Goal: Answer question/provide support

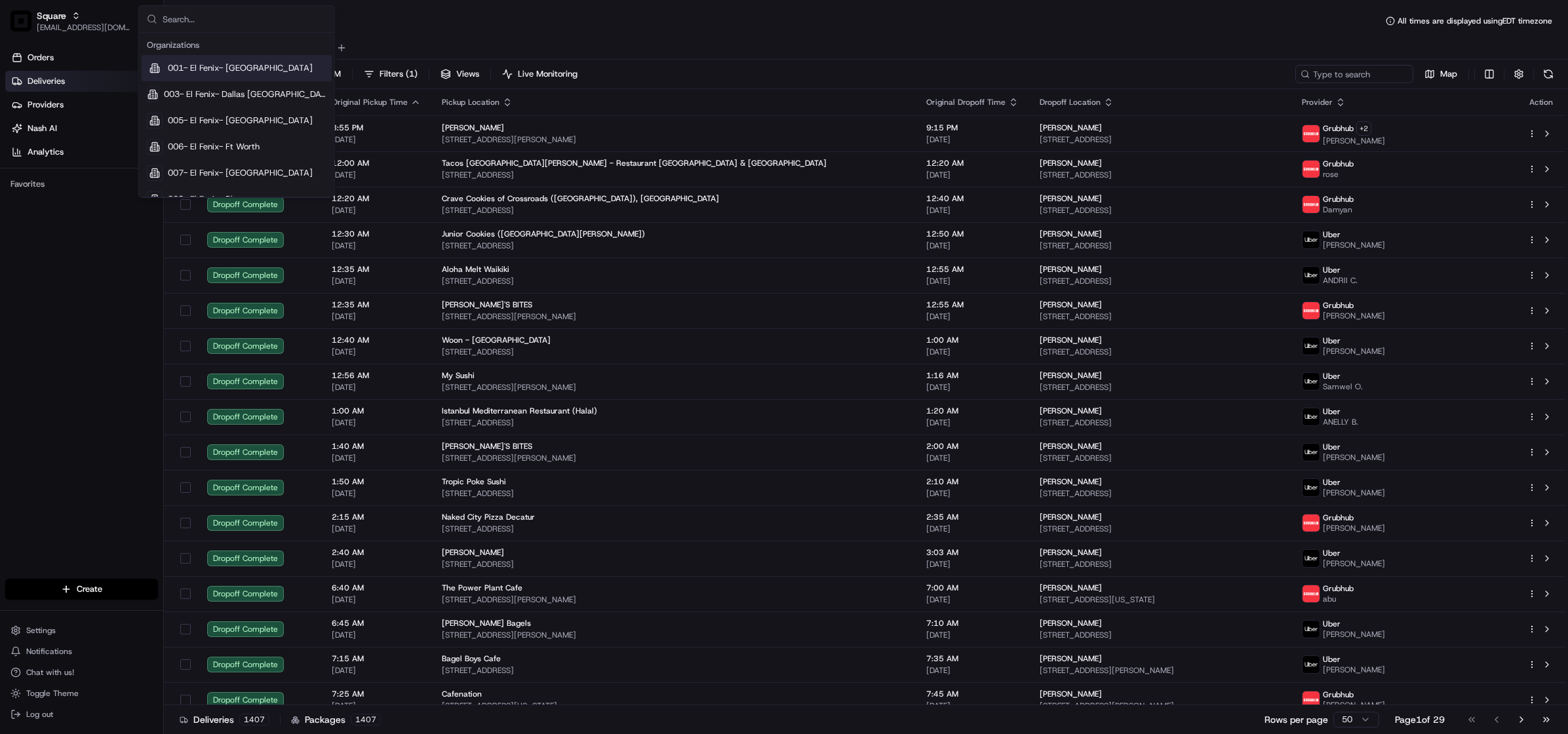
click at [194, 18] on input "text" at bounding box center [245, 18] width 164 height 26
type input "el [DEMOGRAPHIC_DATA]"
click at [267, 64] on span "001- El Fenix- [GEOGRAPHIC_DATA]" at bounding box center [240, 68] width 145 height 12
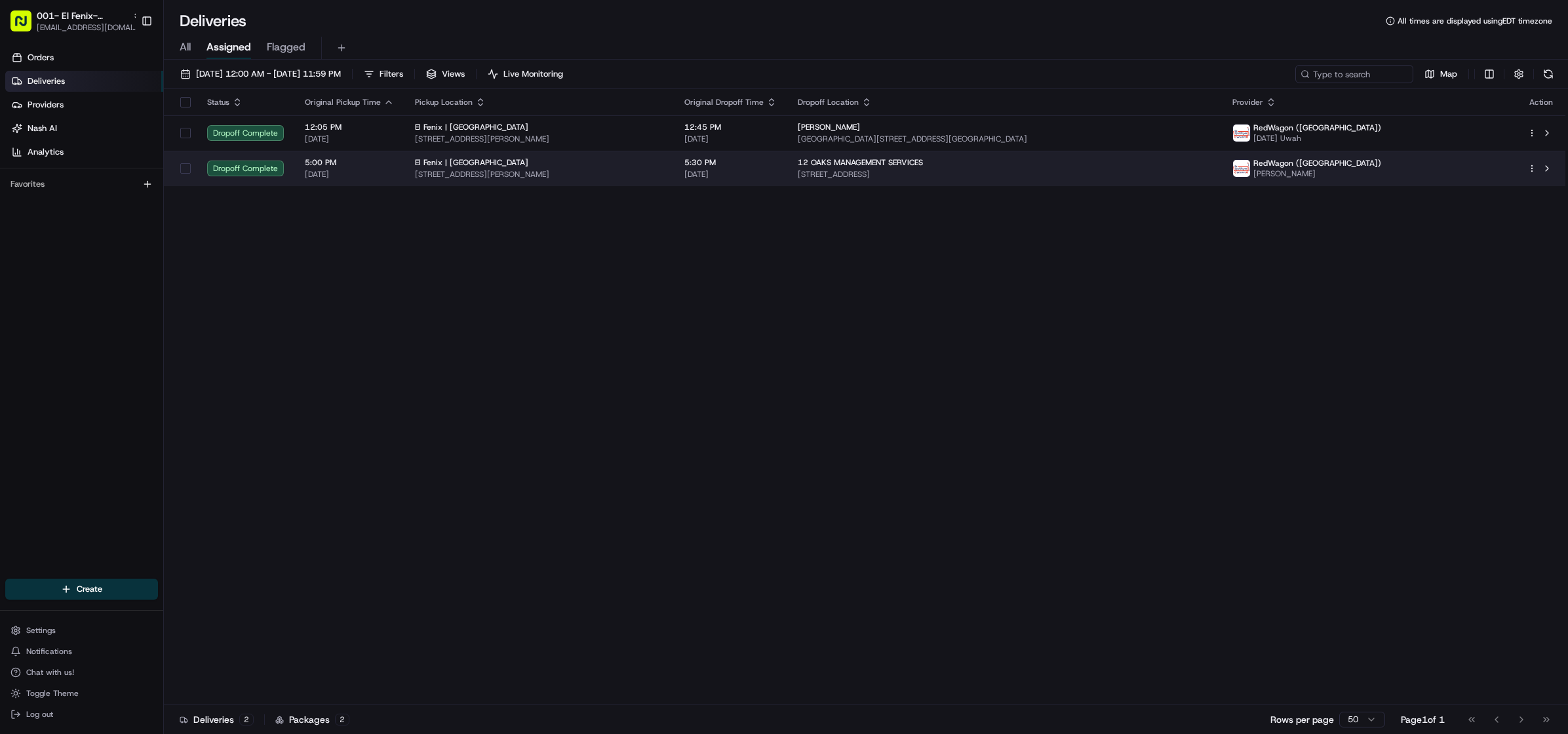
click at [919, 172] on span "[STREET_ADDRESS]" at bounding box center [1005, 174] width 414 height 11
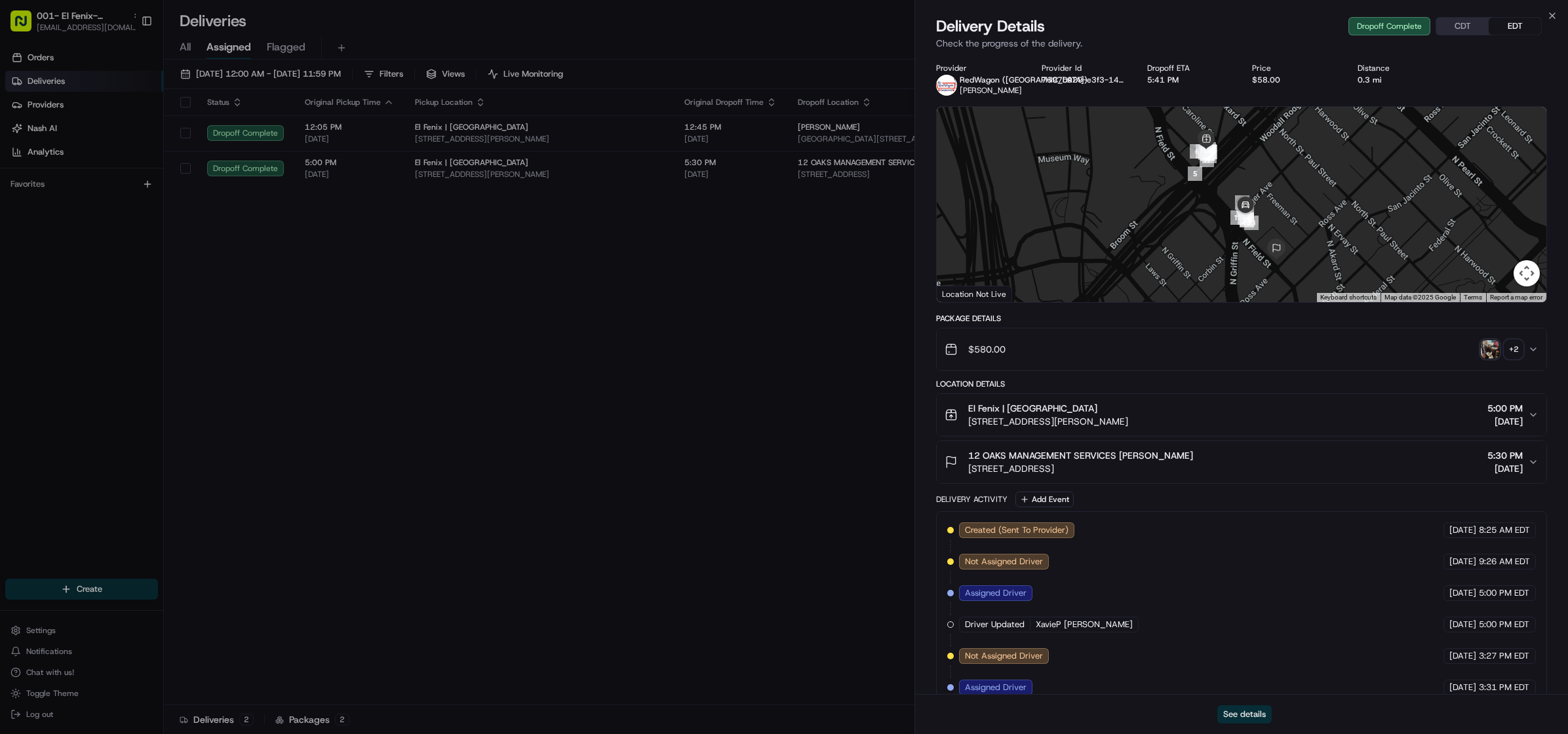
click at [1239, 707] on button "See details" at bounding box center [1244, 714] width 54 height 18
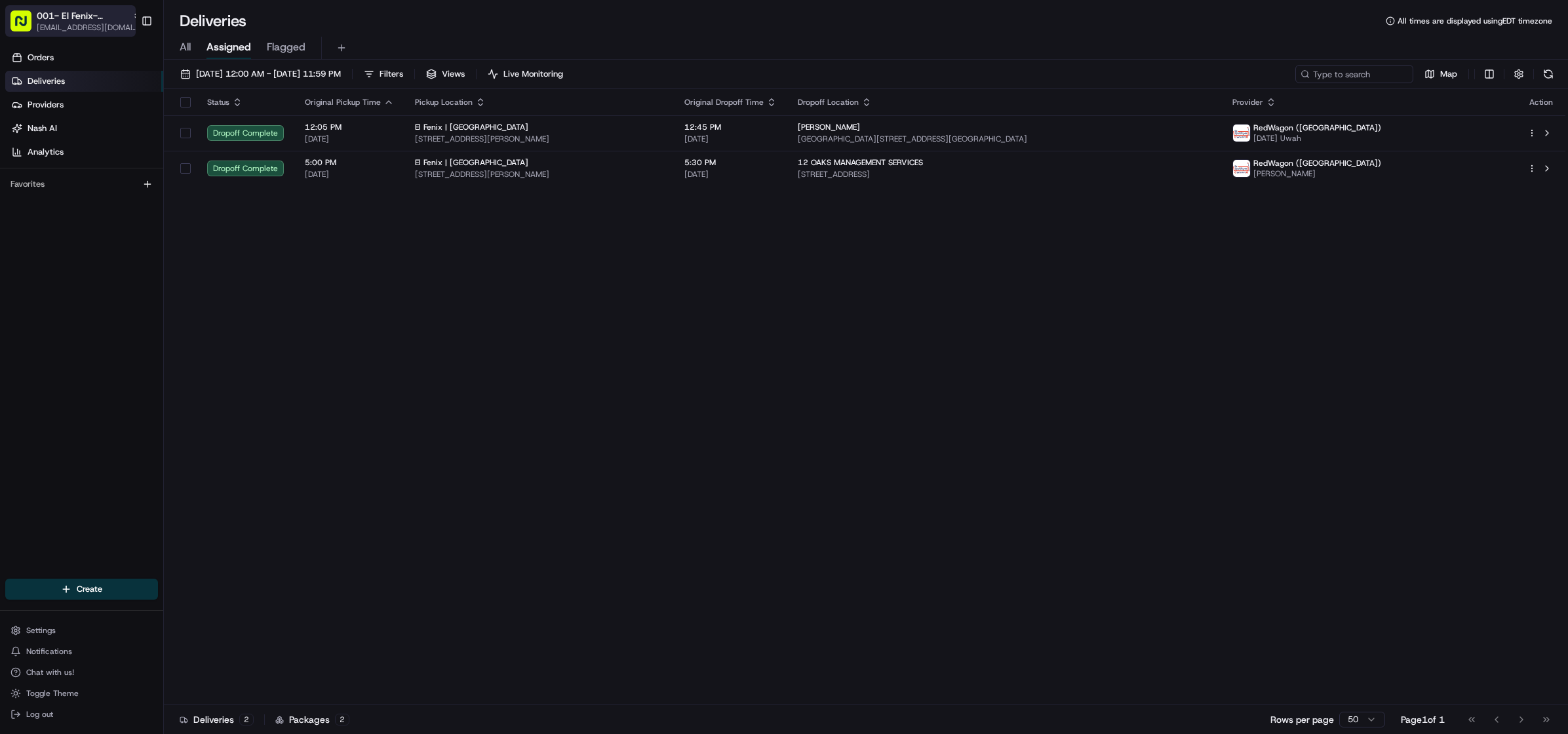
drag, startPoint x: 50, startPoint y: 13, endPoint x: 58, endPoint y: 12, distance: 8.1
click at [50, 13] on span "001- El Fenix- [GEOGRAPHIC_DATA]" at bounding box center [82, 16] width 90 height 13
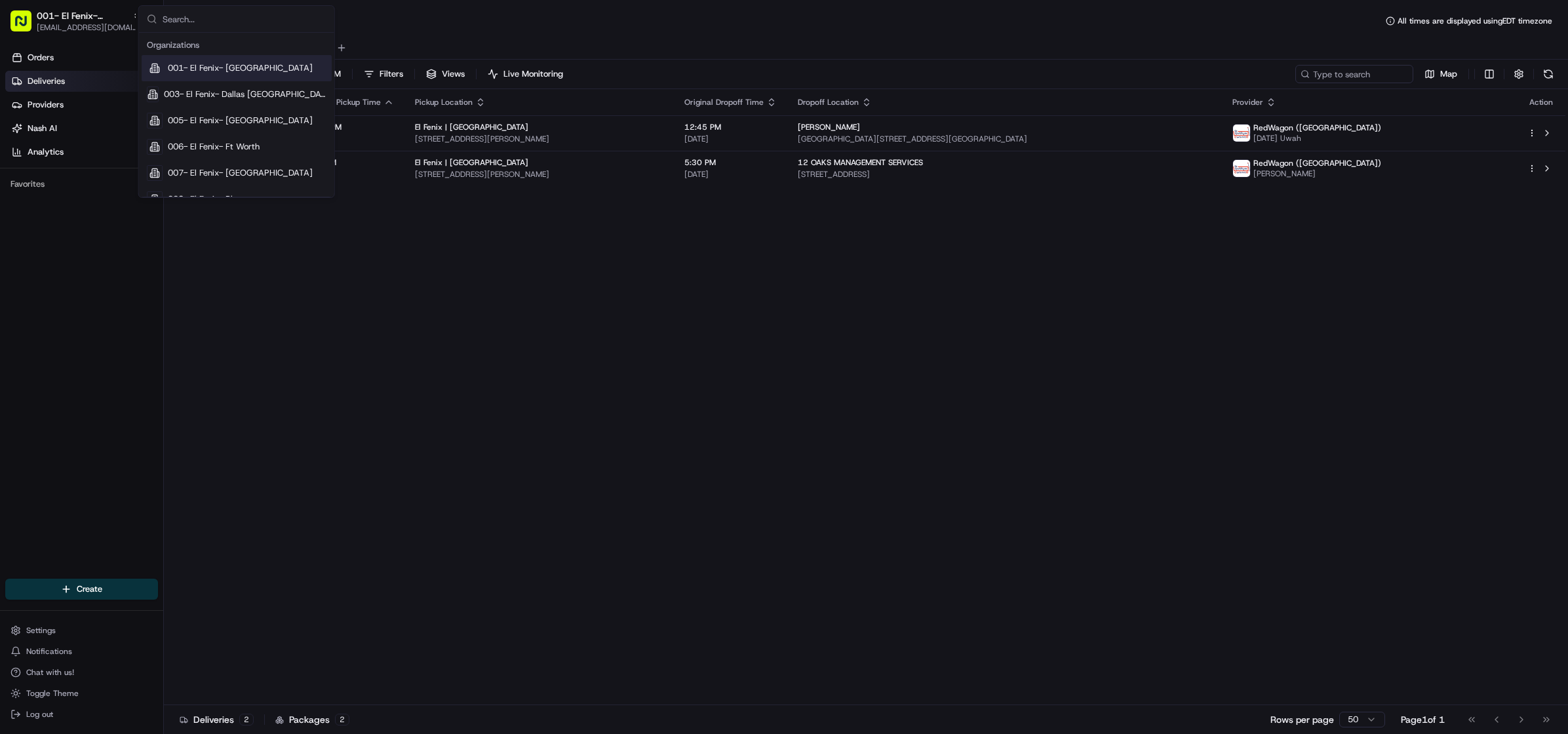
click at [182, 17] on input "text" at bounding box center [245, 18] width 164 height 26
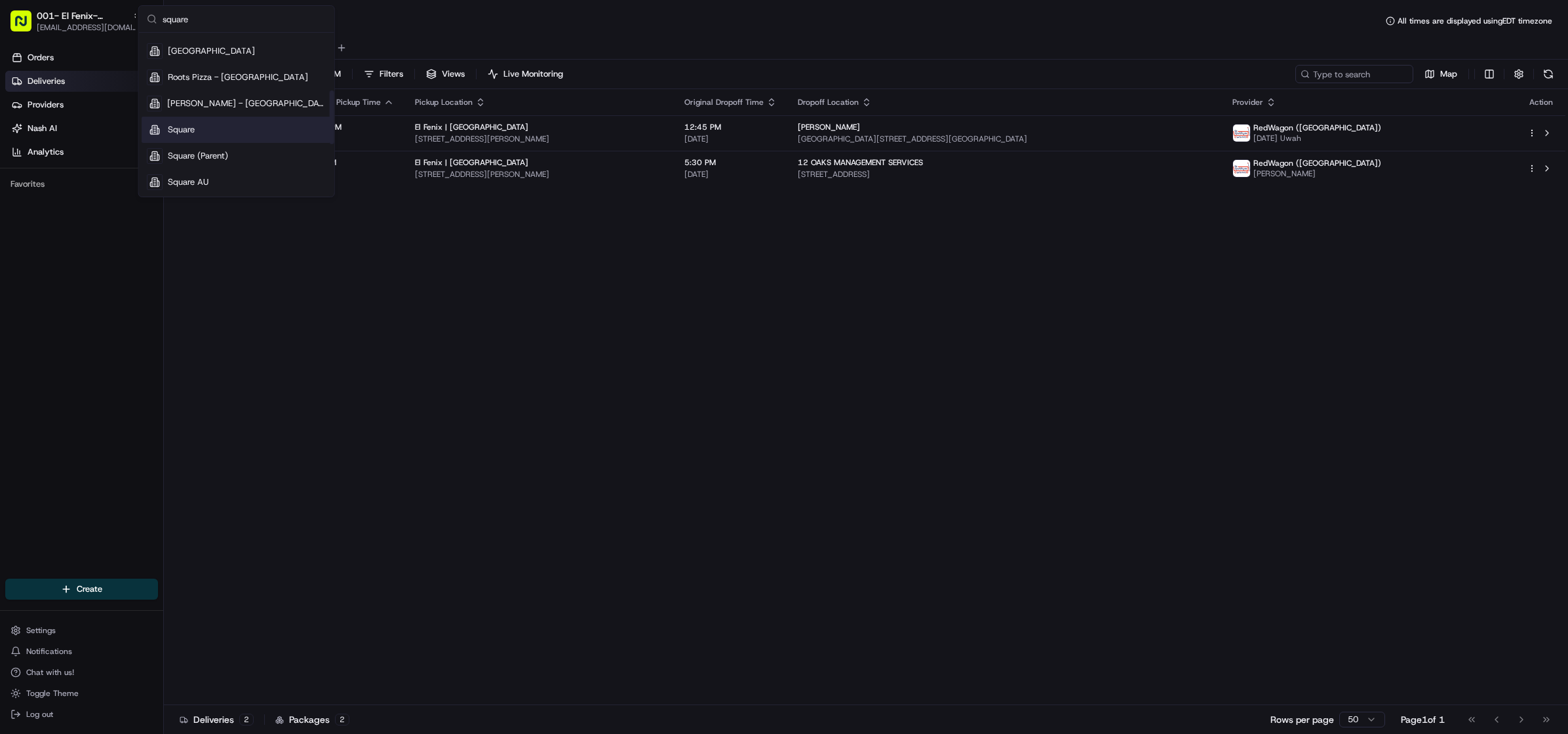
type input "square"
click at [200, 126] on div "Square" at bounding box center [237, 129] width 190 height 26
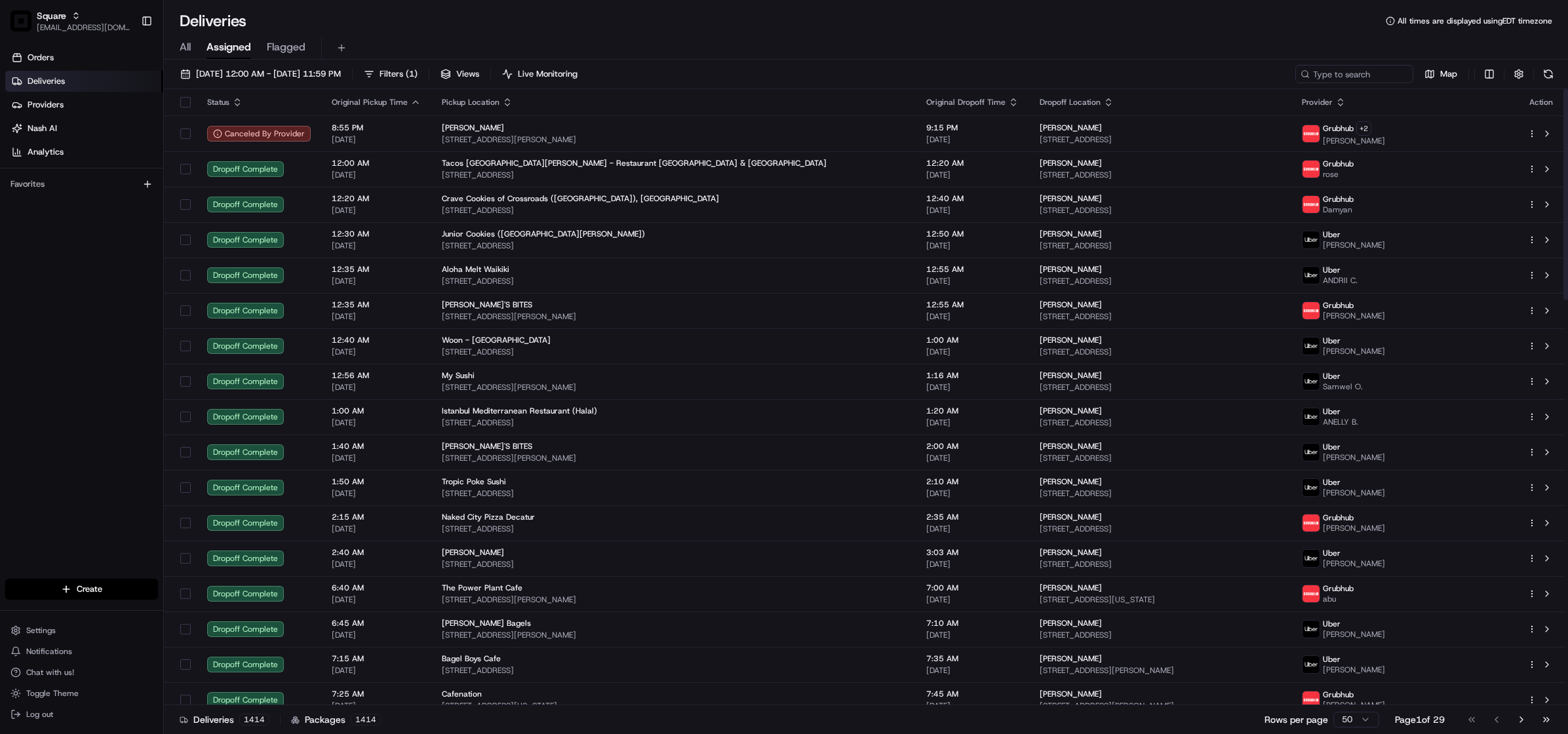
drag, startPoint x: 1146, startPoint y: 58, endPoint x: 1356, endPoint y: 59, distance: 210.0
click at [1146, 58] on div "All Assigned Flagged" at bounding box center [865, 48] width 1404 height 23
click at [1359, 76] on input at bounding box center [1334, 74] width 158 height 18
paste input "1198248"
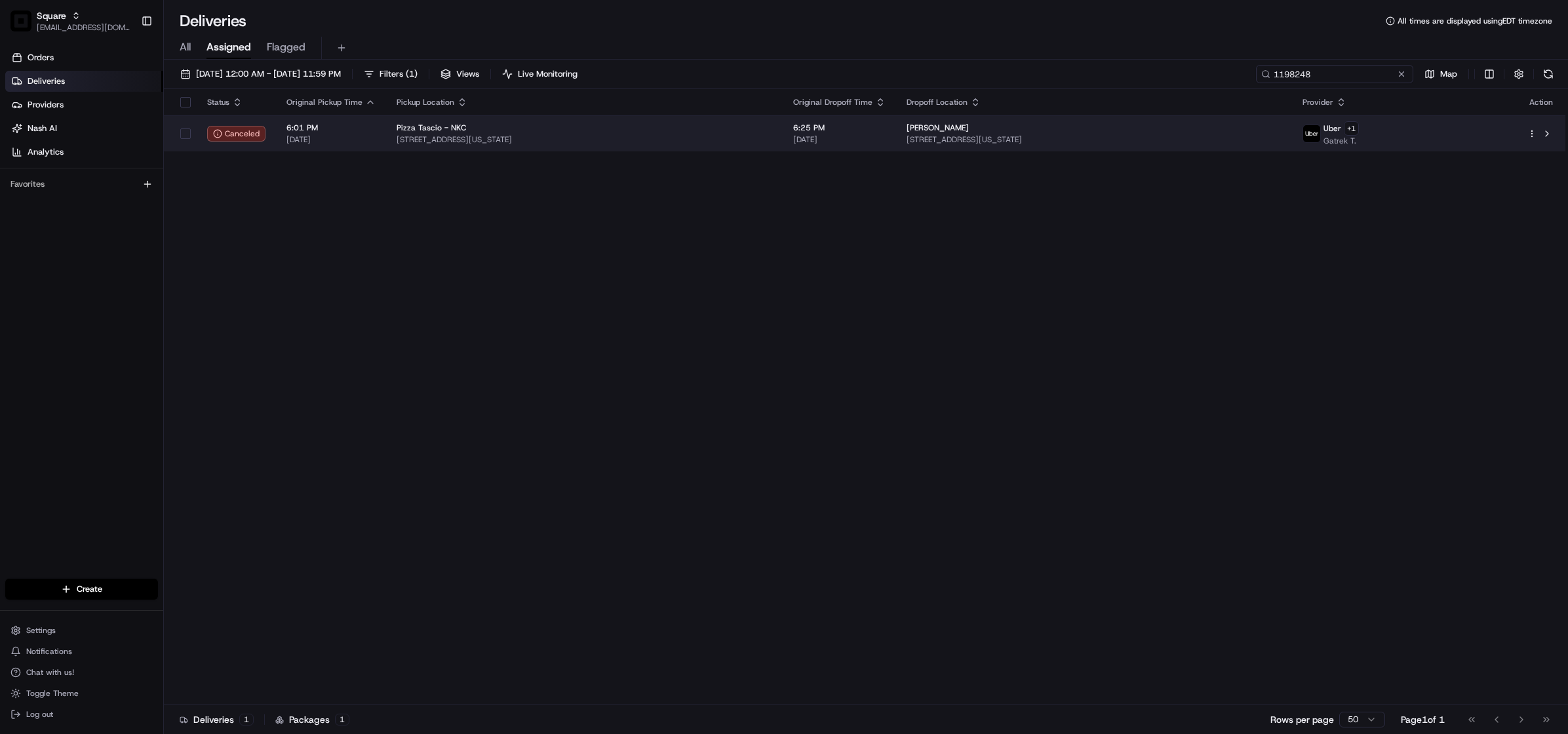
type input "1198248"
click at [1013, 127] on div "[PERSON_NAME]" at bounding box center [1094, 128] width 376 height 11
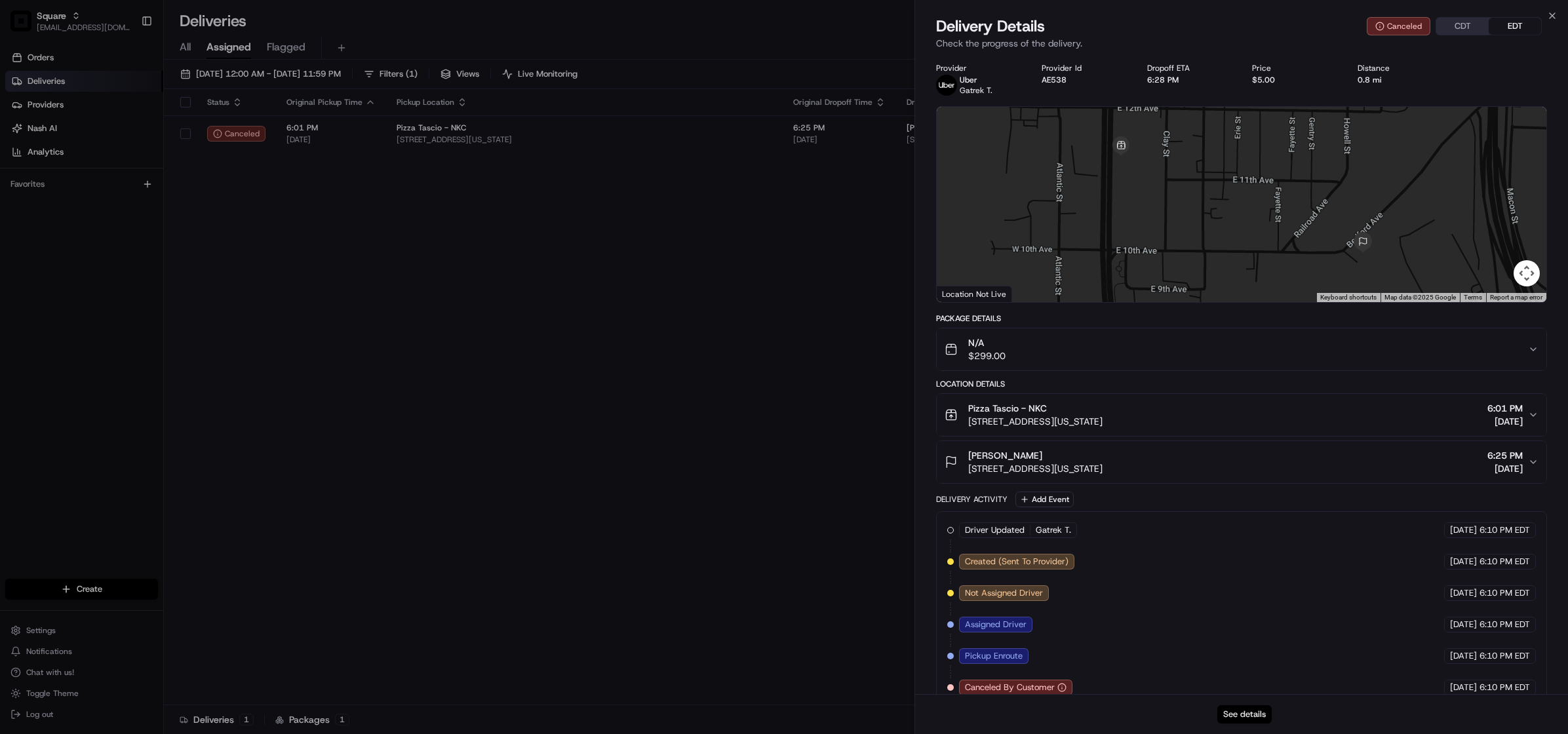
click at [1245, 714] on button "See details" at bounding box center [1244, 714] width 54 height 18
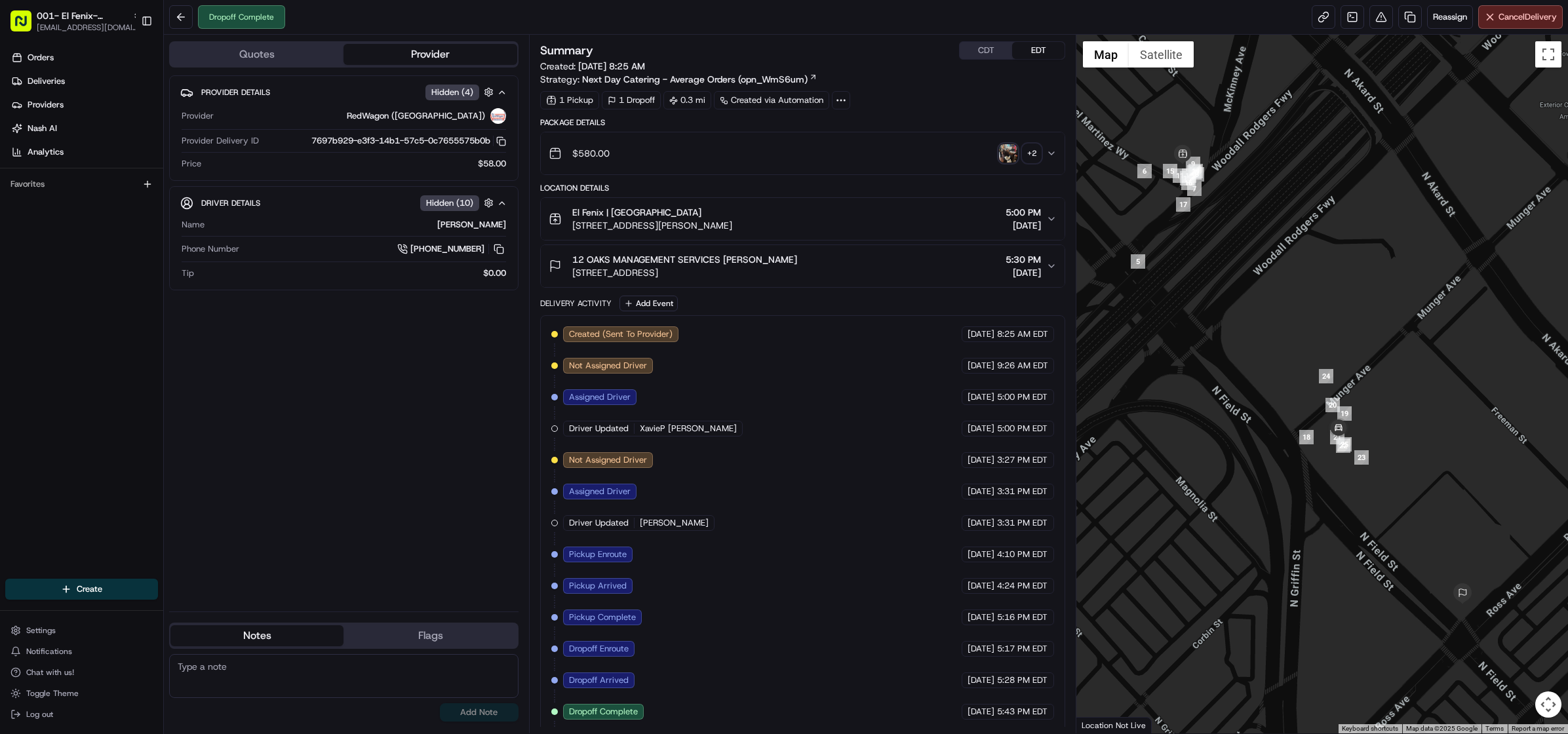
click at [1007, 158] on img "button" at bounding box center [1008, 153] width 18 height 18
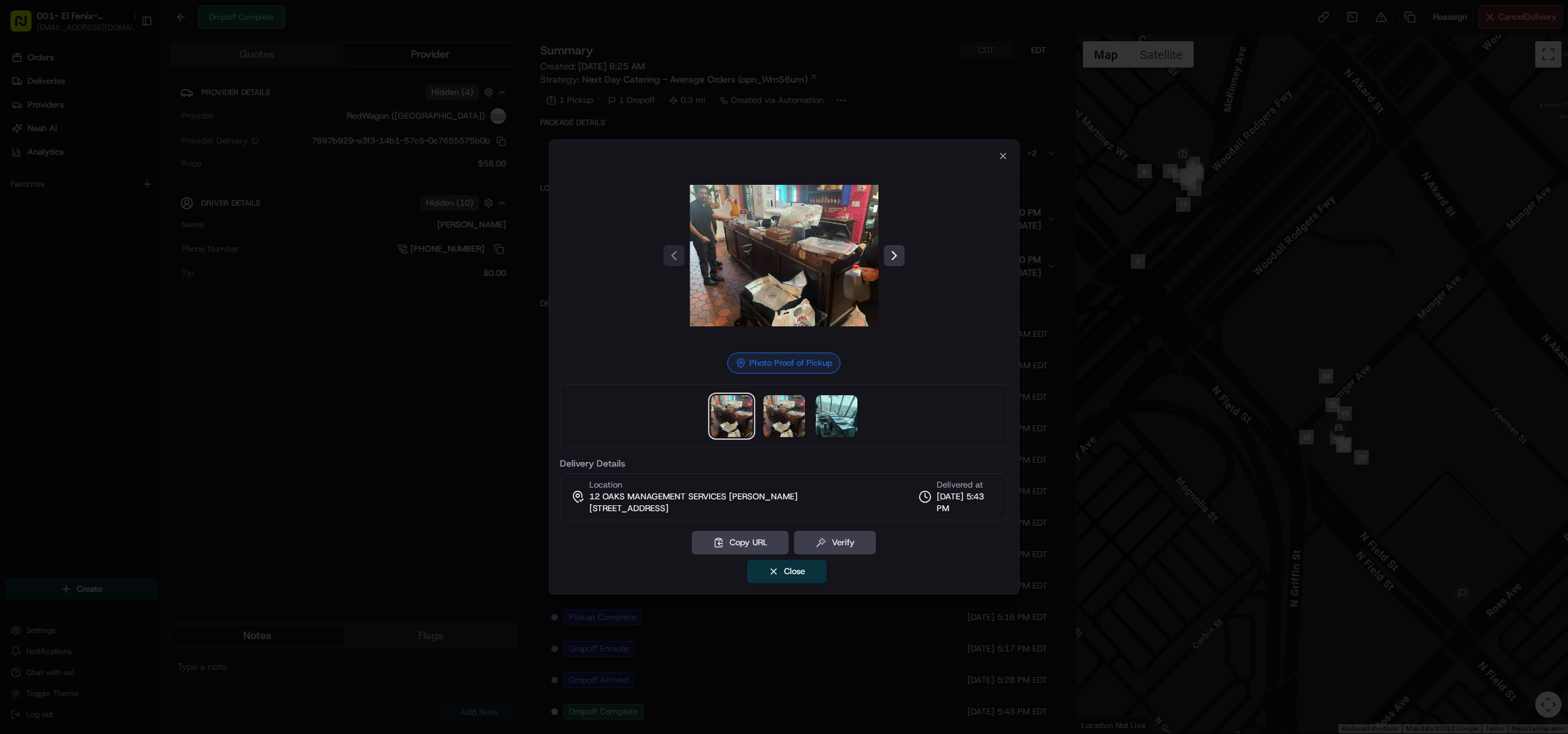
click at [890, 254] on button at bounding box center [894, 255] width 21 height 21
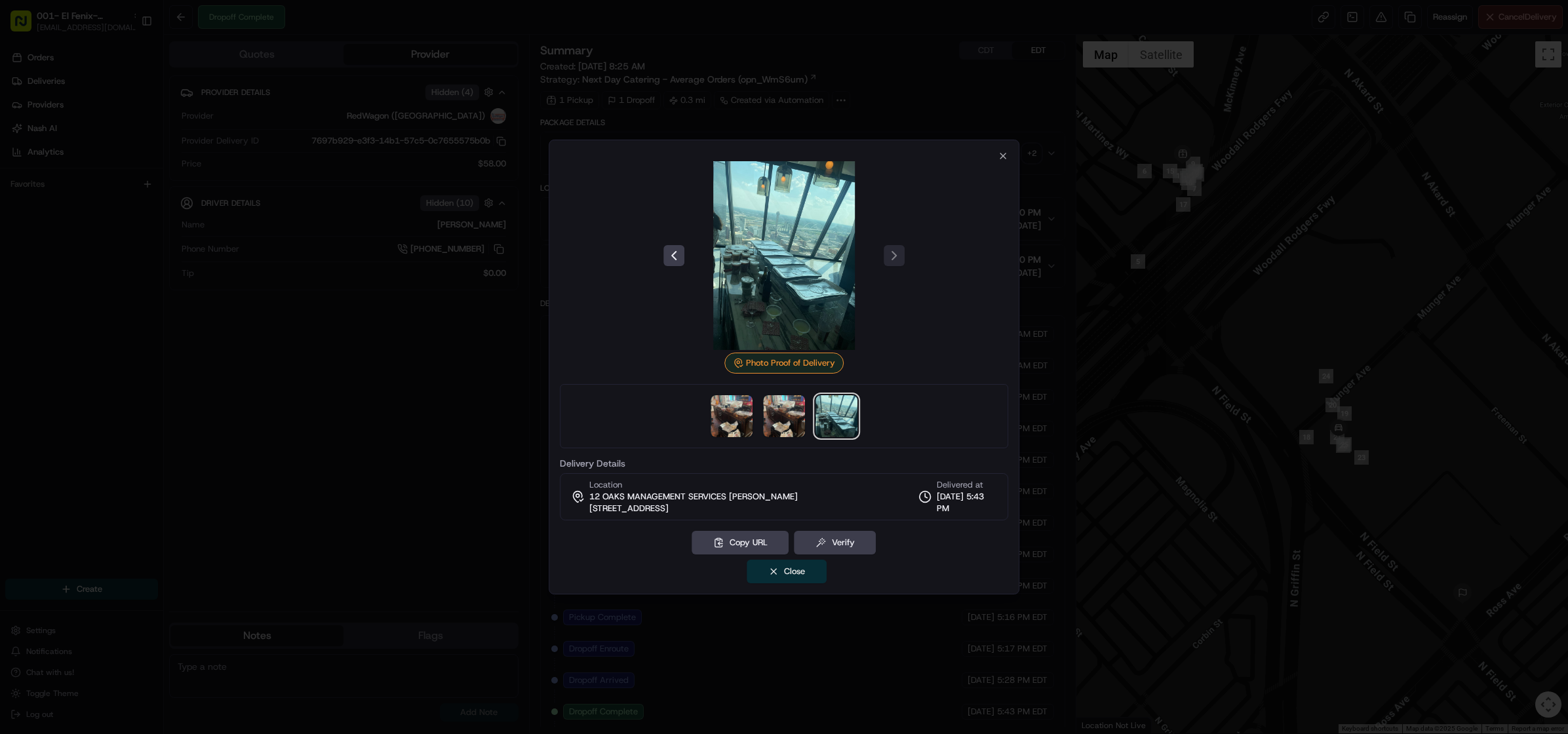
click at [793, 576] on button "Close" at bounding box center [787, 571] width 80 height 23
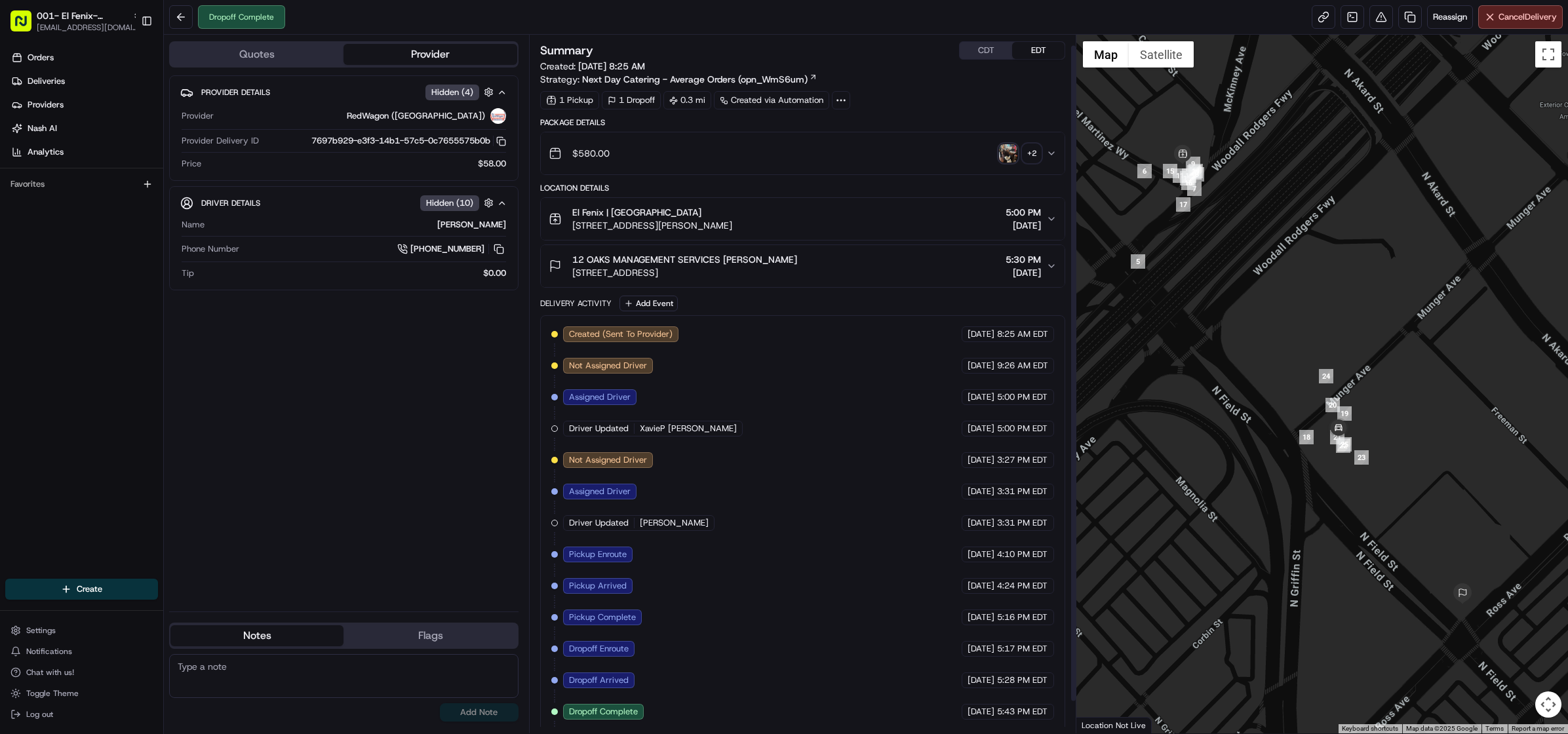
scroll to position [44, 0]
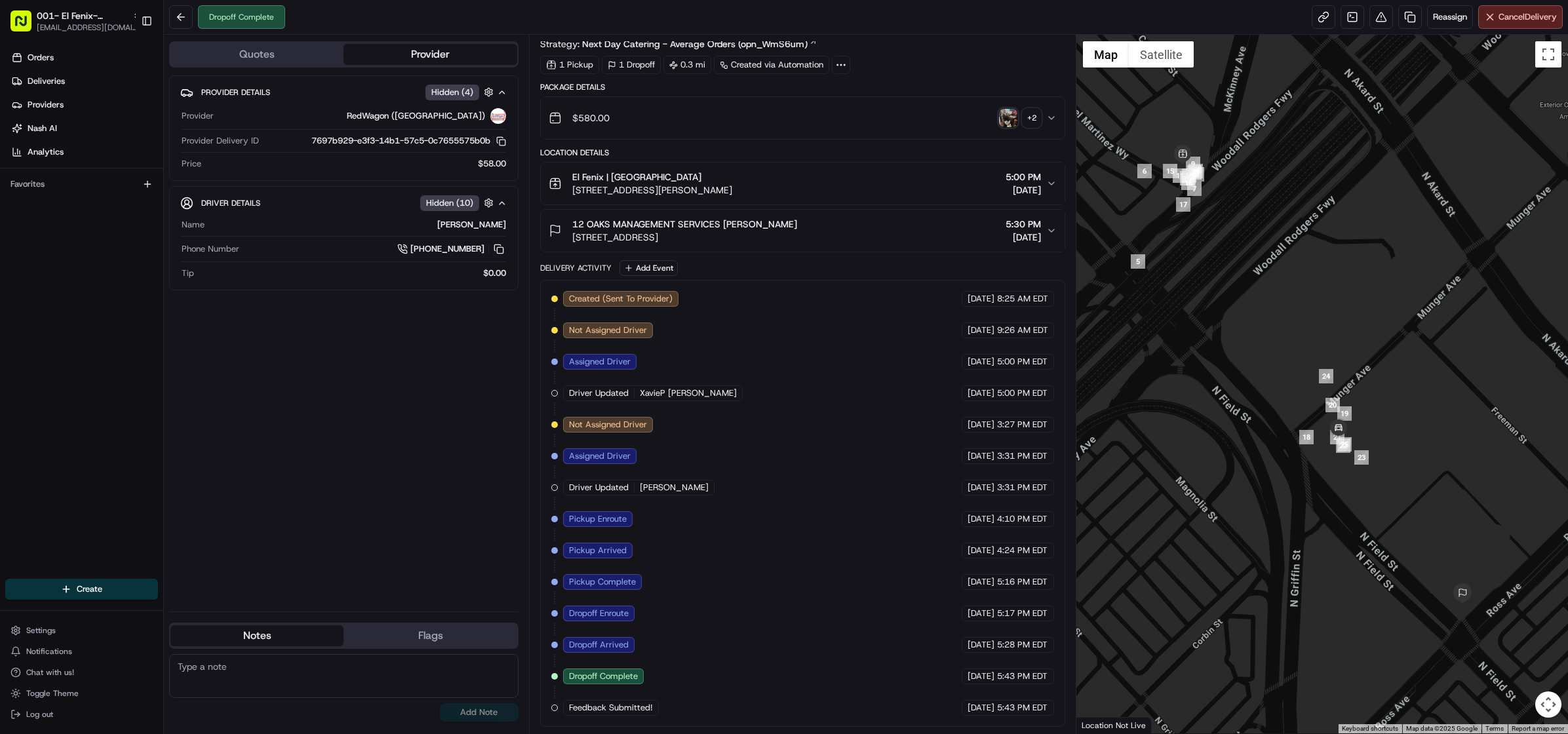
click at [603, 706] on span "Feedback Submitted!" at bounding box center [611, 707] width 84 height 12
click at [557, 705] on div at bounding box center [555, 707] width 7 height 7
click at [607, 704] on span "Feedback Submitted!" at bounding box center [611, 707] width 84 height 12
click at [674, 702] on div "Created (Sent To Provider) RedWagon (Dallas) 08/13/2025 8:25 AM EDT Not Assigne…" at bounding box center [803, 503] width 502 height 425
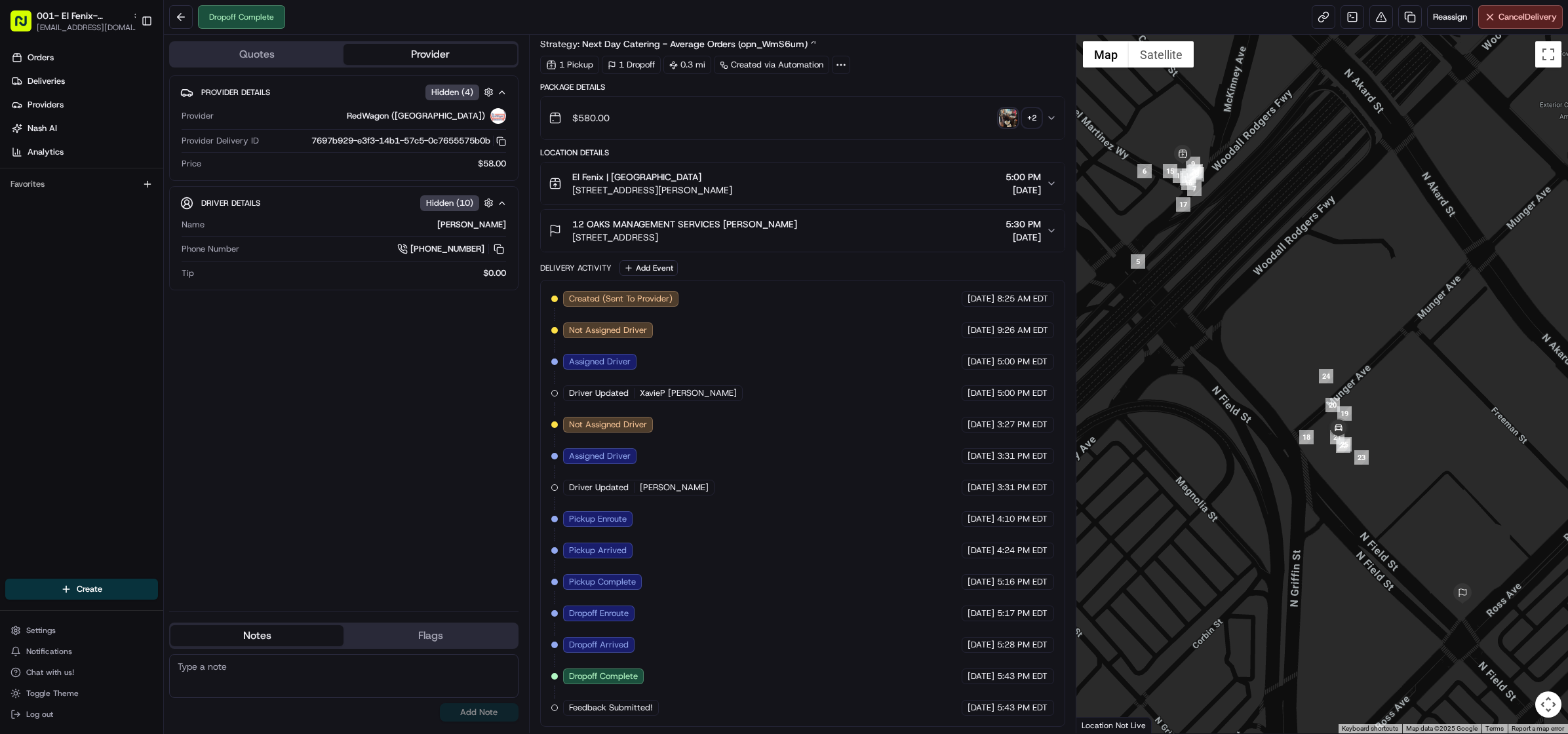
click at [641, 709] on span "Feedback Submitted!" at bounding box center [611, 707] width 84 height 12
click at [1046, 225] on icon "button" at bounding box center [1051, 230] width 11 height 11
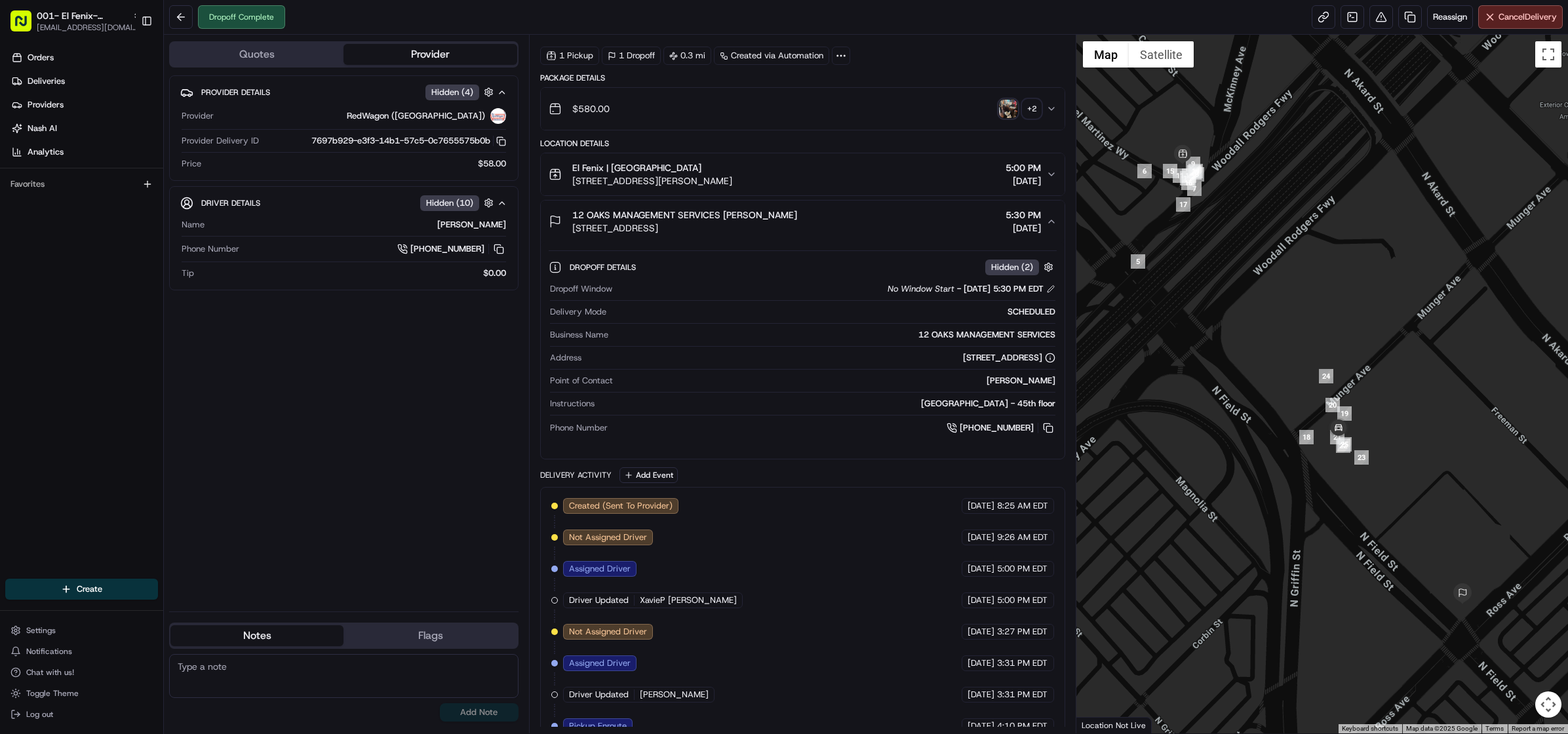
click at [1045, 223] on div "12 OAKS MANAGEMENT SERVICES Mona Martinez 1800 N Field St, Dallas, TX 75202, US…" at bounding box center [797, 221] width 497 height 26
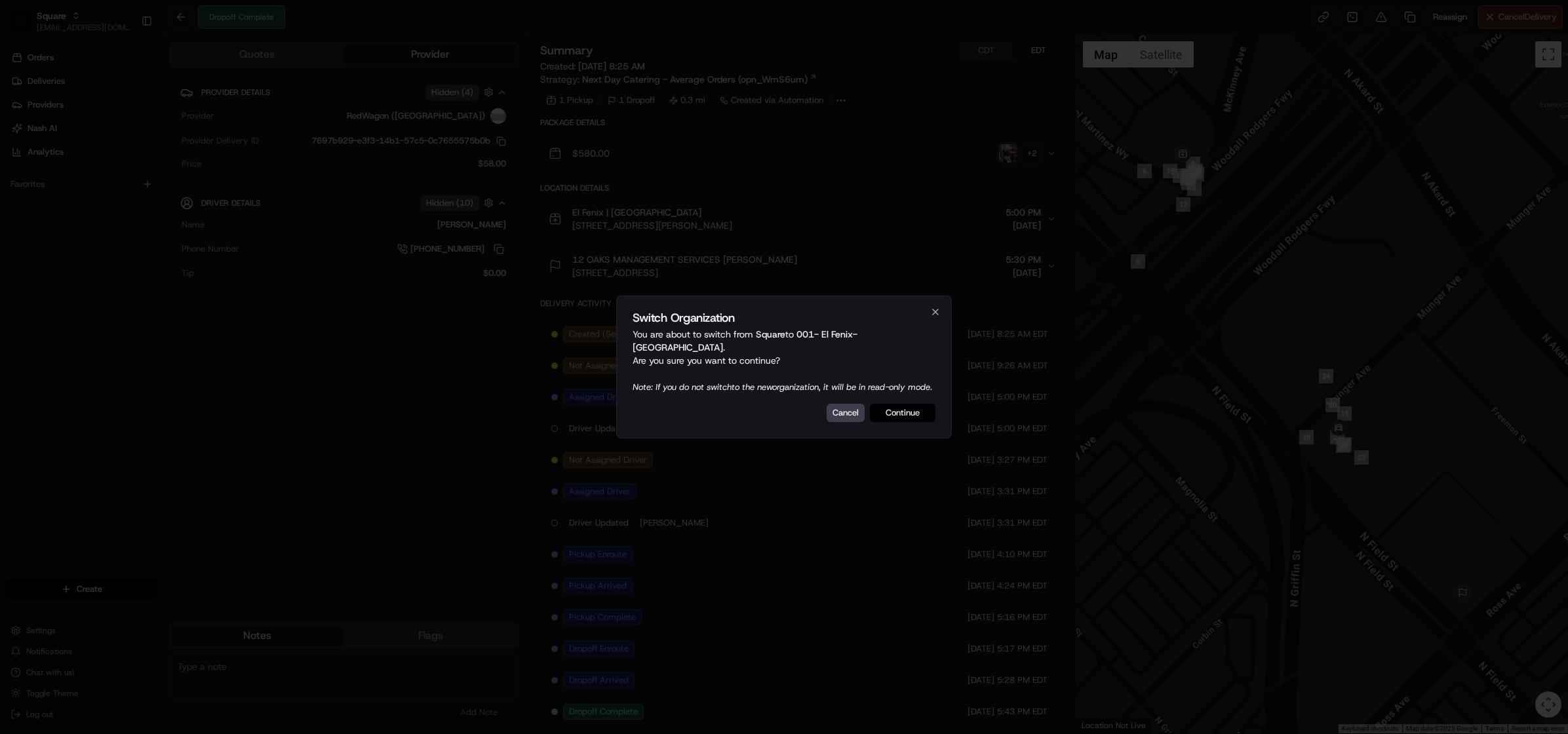
click at [913, 422] on button "Continue" at bounding box center [902, 413] width 66 height 18
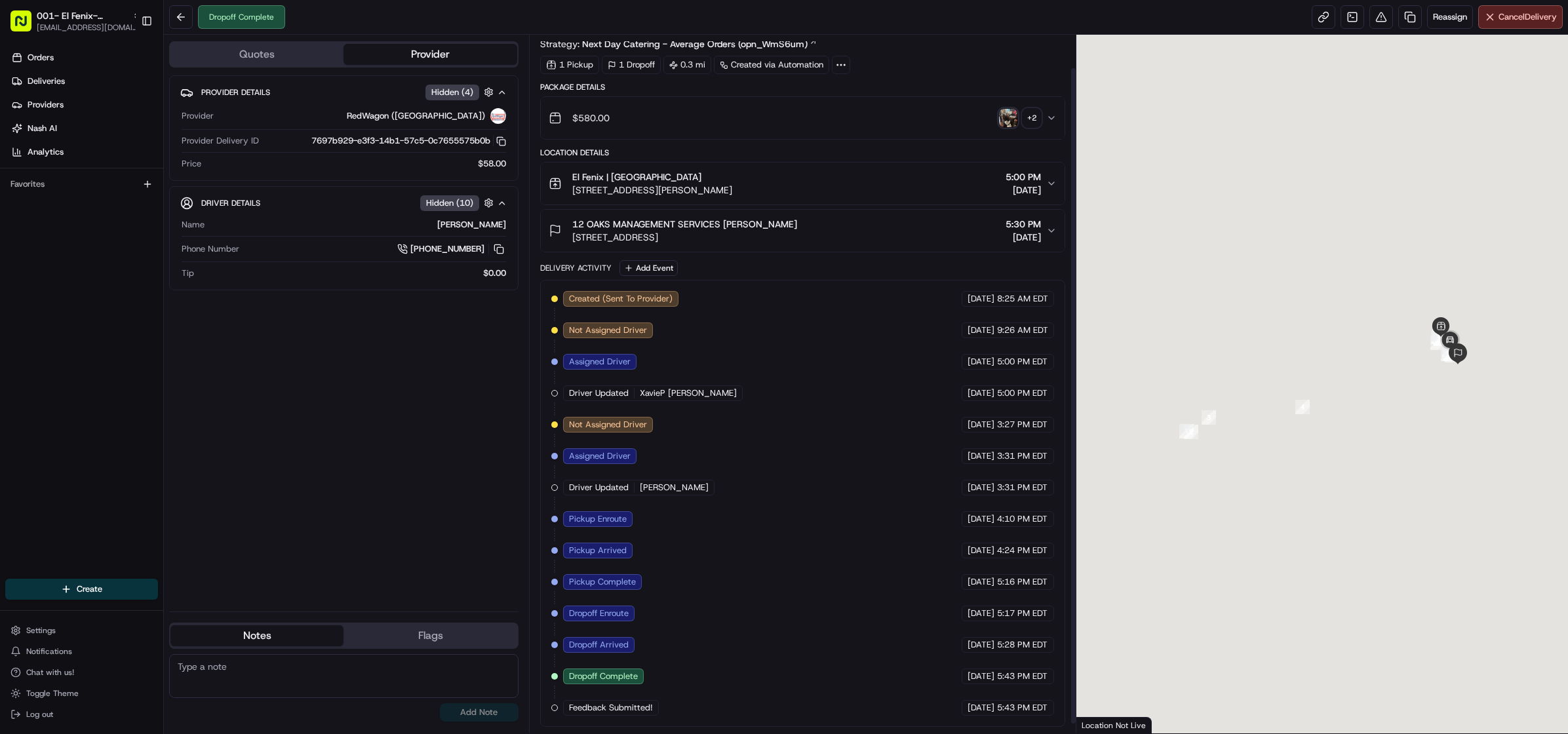
scroll to position [44, 0]
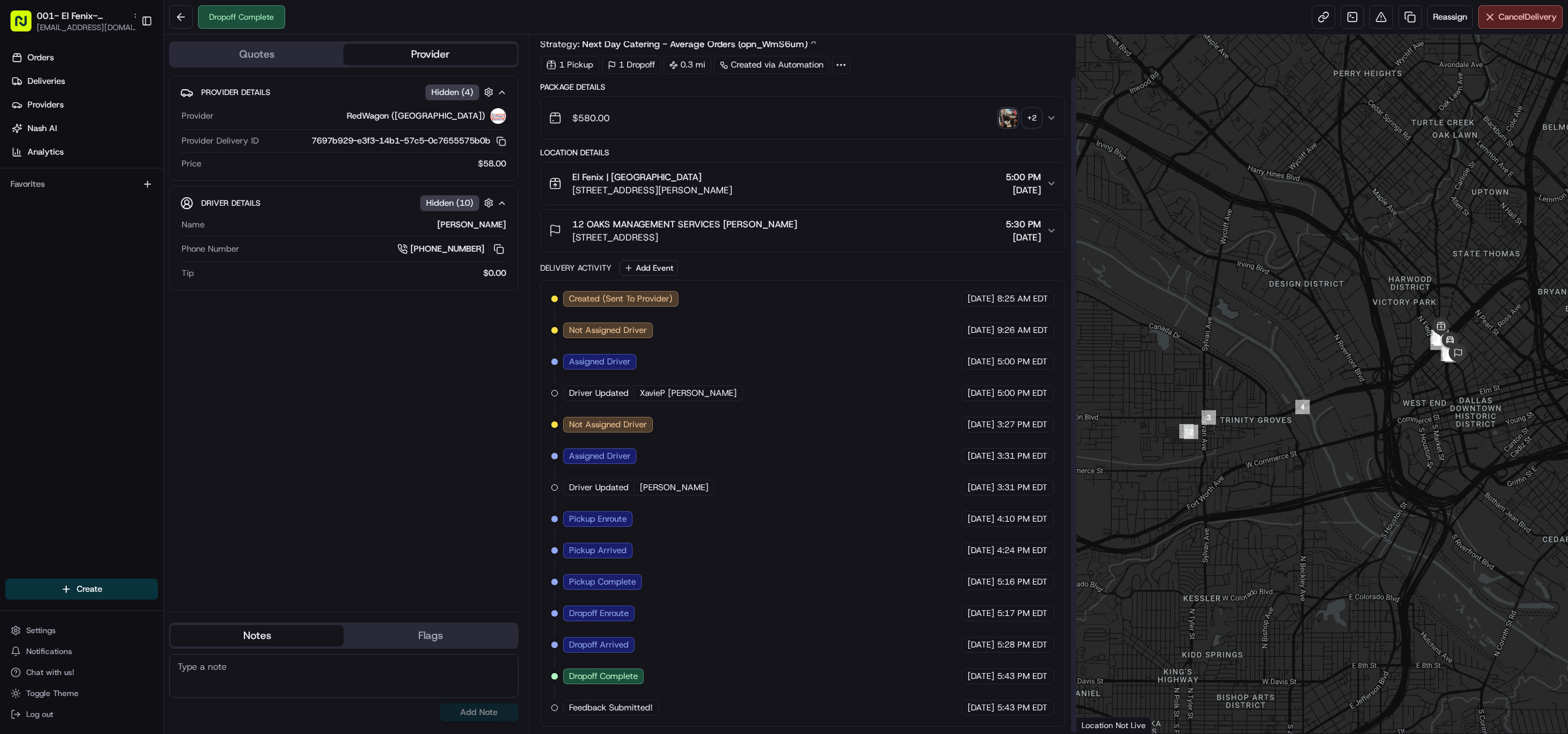
click at [628, 711] on span "Feedback Submitted!" at bounding box center [611, 707] width 84 height 12
click at [556, 706] on div at bounding box center [555, 707] width 7 height 7
click at [555, 706] on div at bounding box center [555, 707] width 7 height 7
click at [624, 711] on span "Feedback Submitted!" at bounding box center [611, 707] width 84 height 12
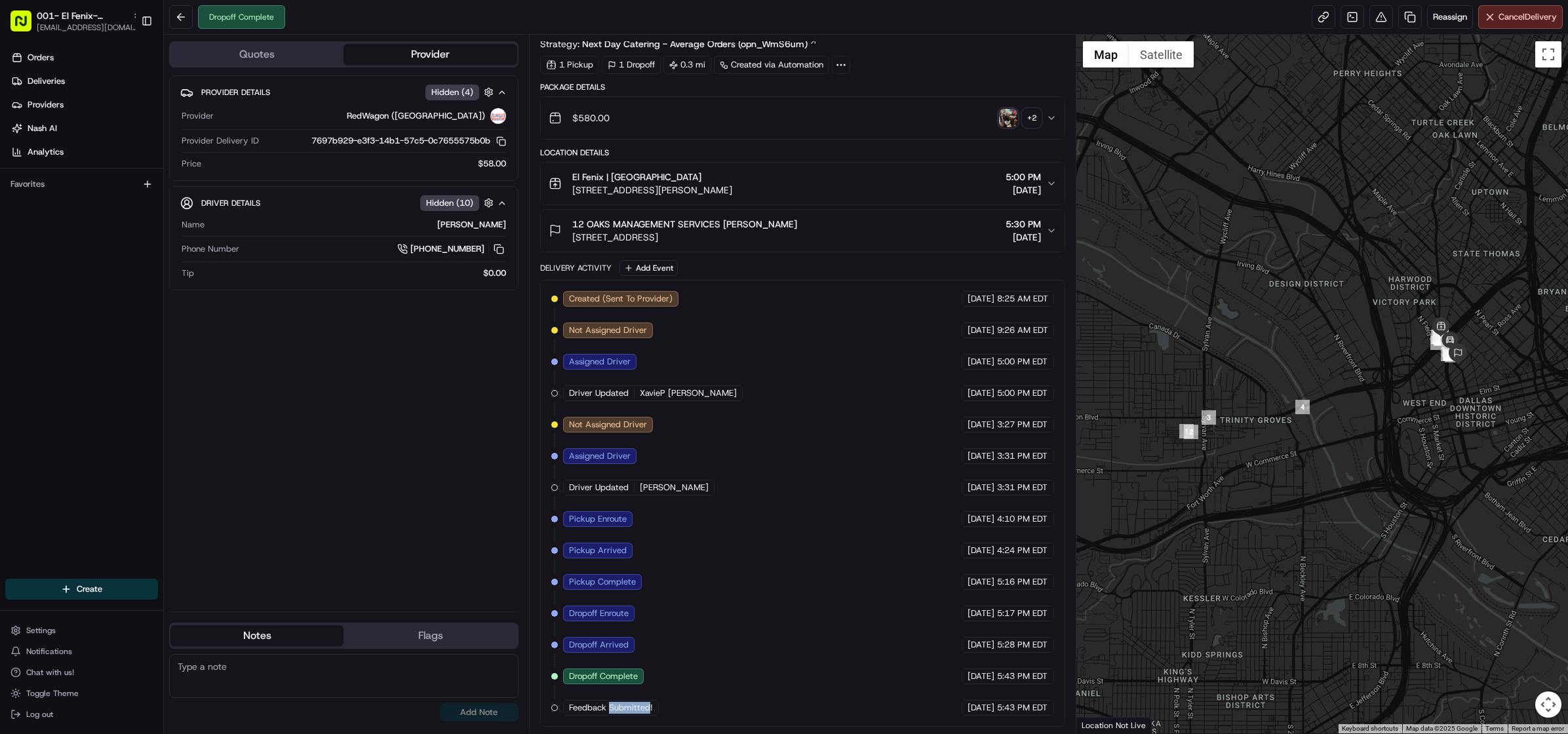
click at [624, 711] on span "Feedback Submitted!" at bounding box center [611, 707] width 84 height 12
click at [1044, 221] on div "12 OAKS MANAGEMENT SERVICES Mona Martinez 1800 N Field St, Dallas, TX 75202, US…" at bounding box center [797, 230] width 497 height 26
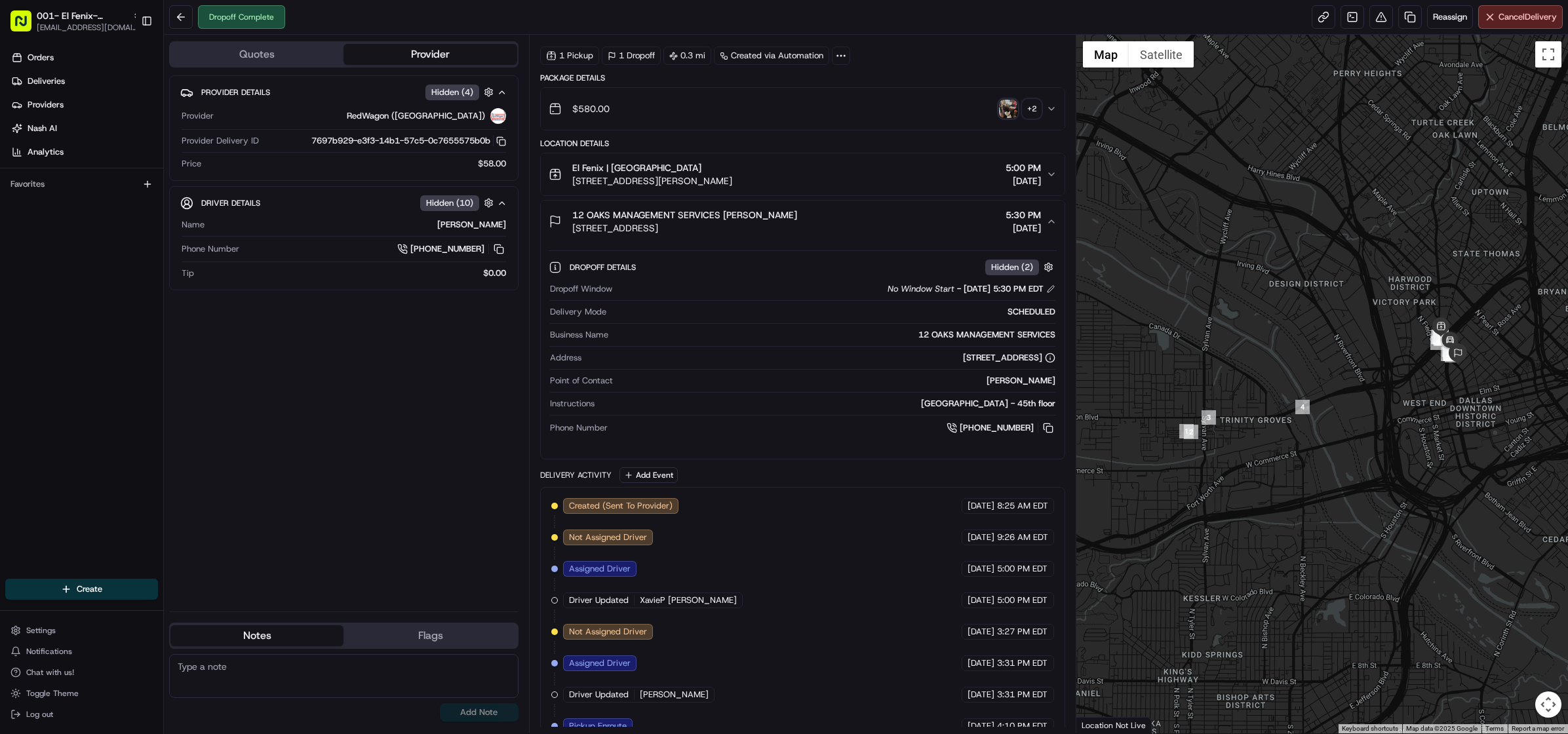
click at [1044, 221] on div "12 OAKS MANAGEMENT SERVICES Mona Martinez 1800 N Field St, Dallas, TX 75202, US…" at bounding box center [797, 221] width 497 height 26
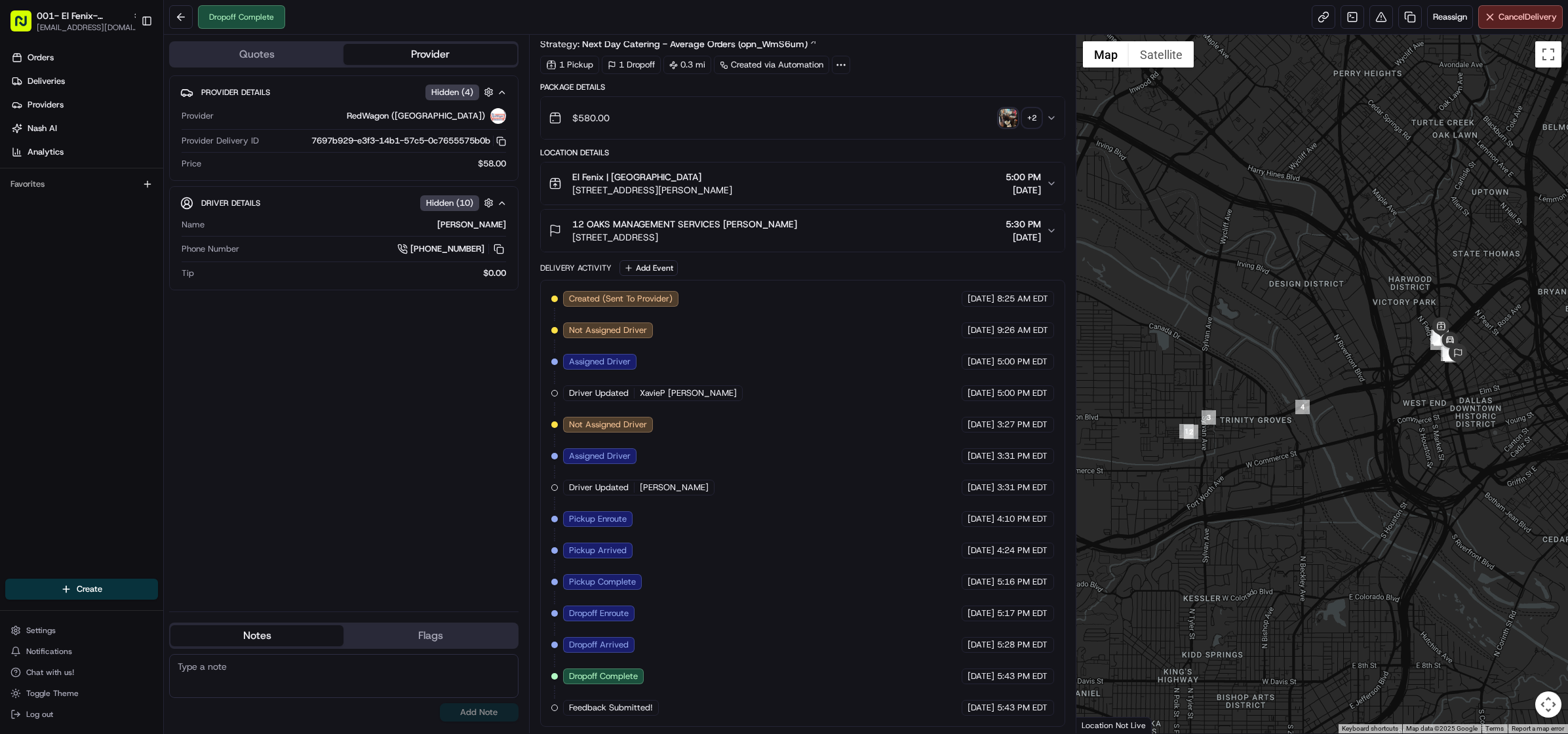
click at [1050, 117] on icon "button" at bounding box center [1051, 118] width 5 height 3
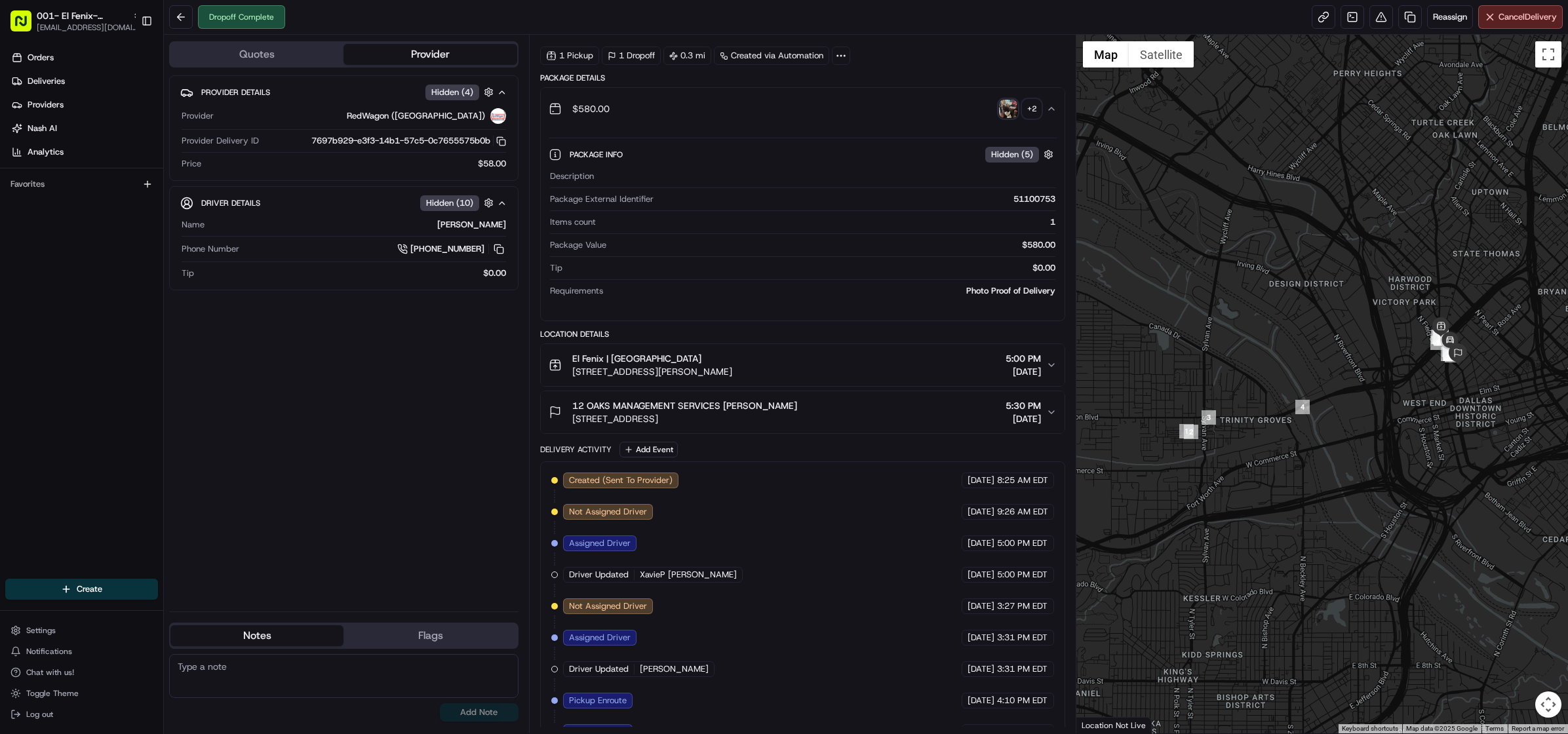
click at [1034, 114] on div "+ 2" at bounding box center [1031, 108] width 18 height 18
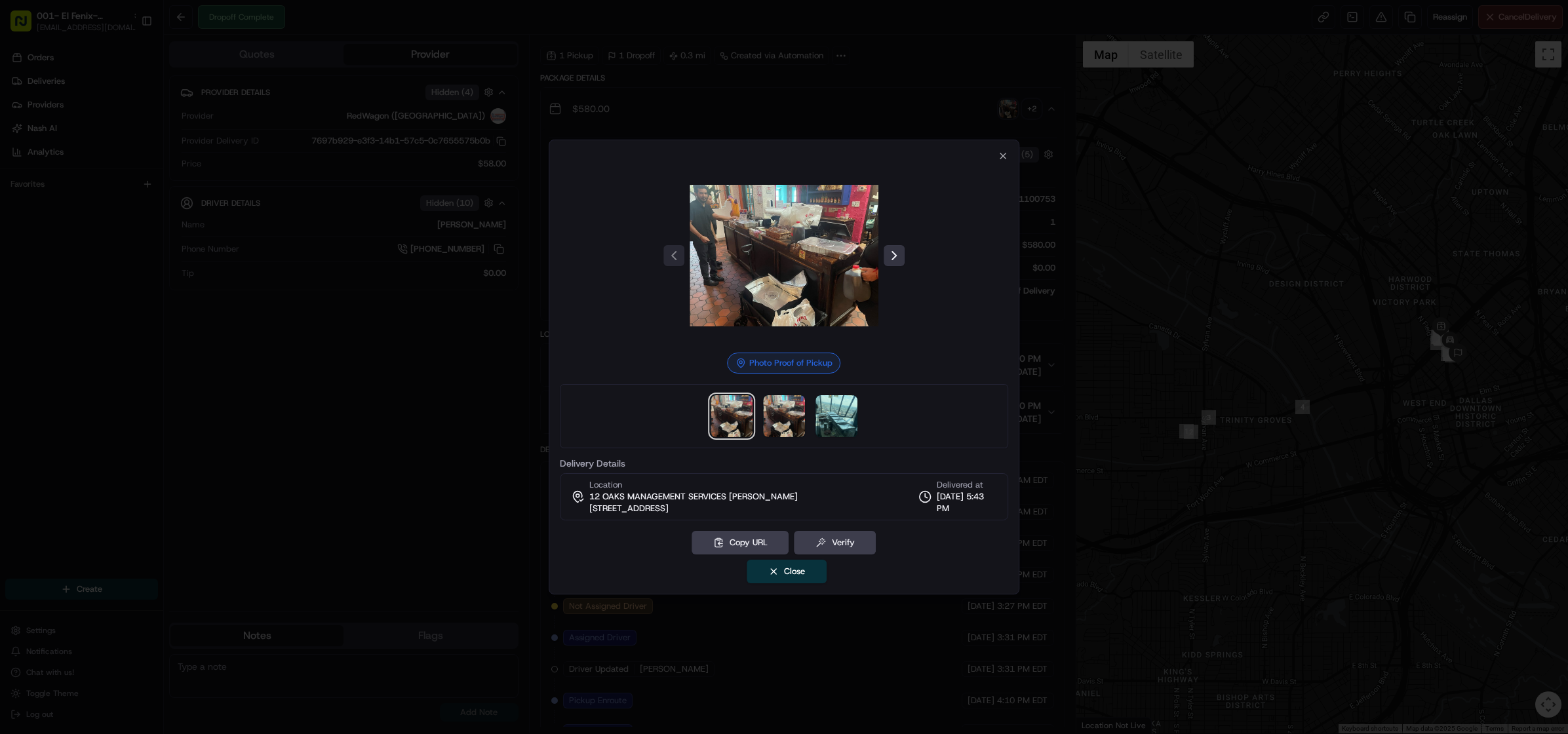
click at [894, 255] on button at bounding box center [894, 255] width 21 height 21
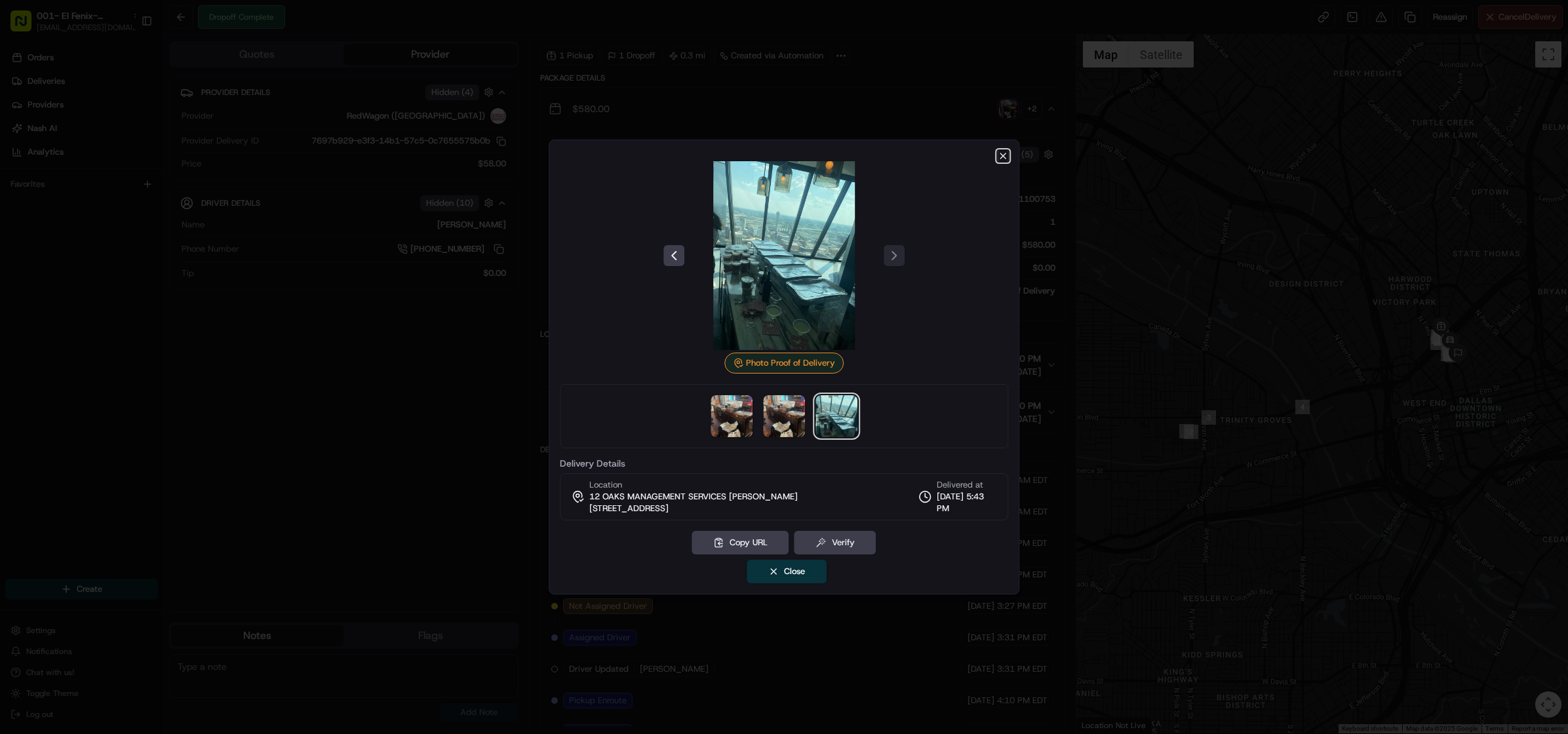
click at [999, 153] on icon "button" at bounding box center [1003, 156] width 11 height 11
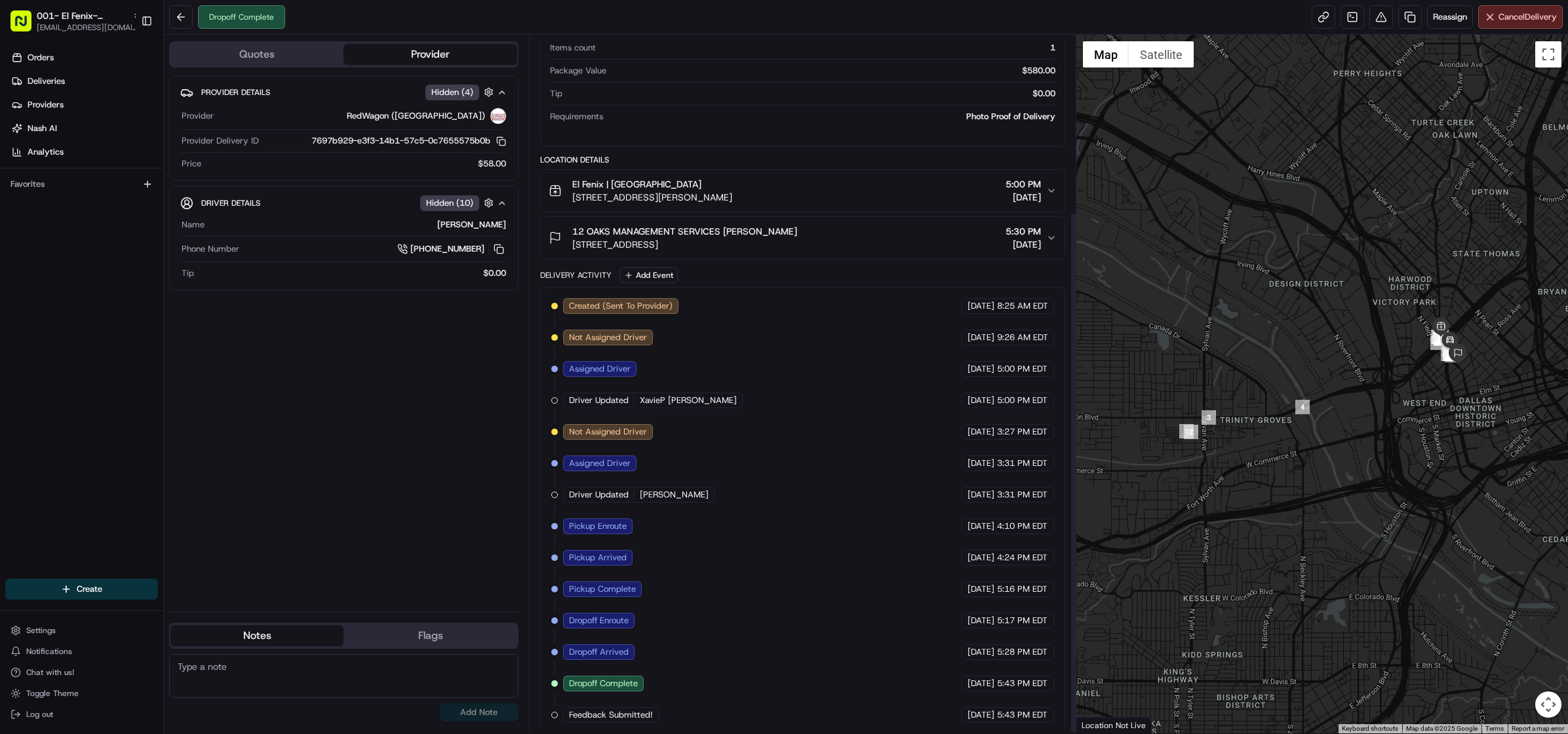
scroll to position [236, 0]
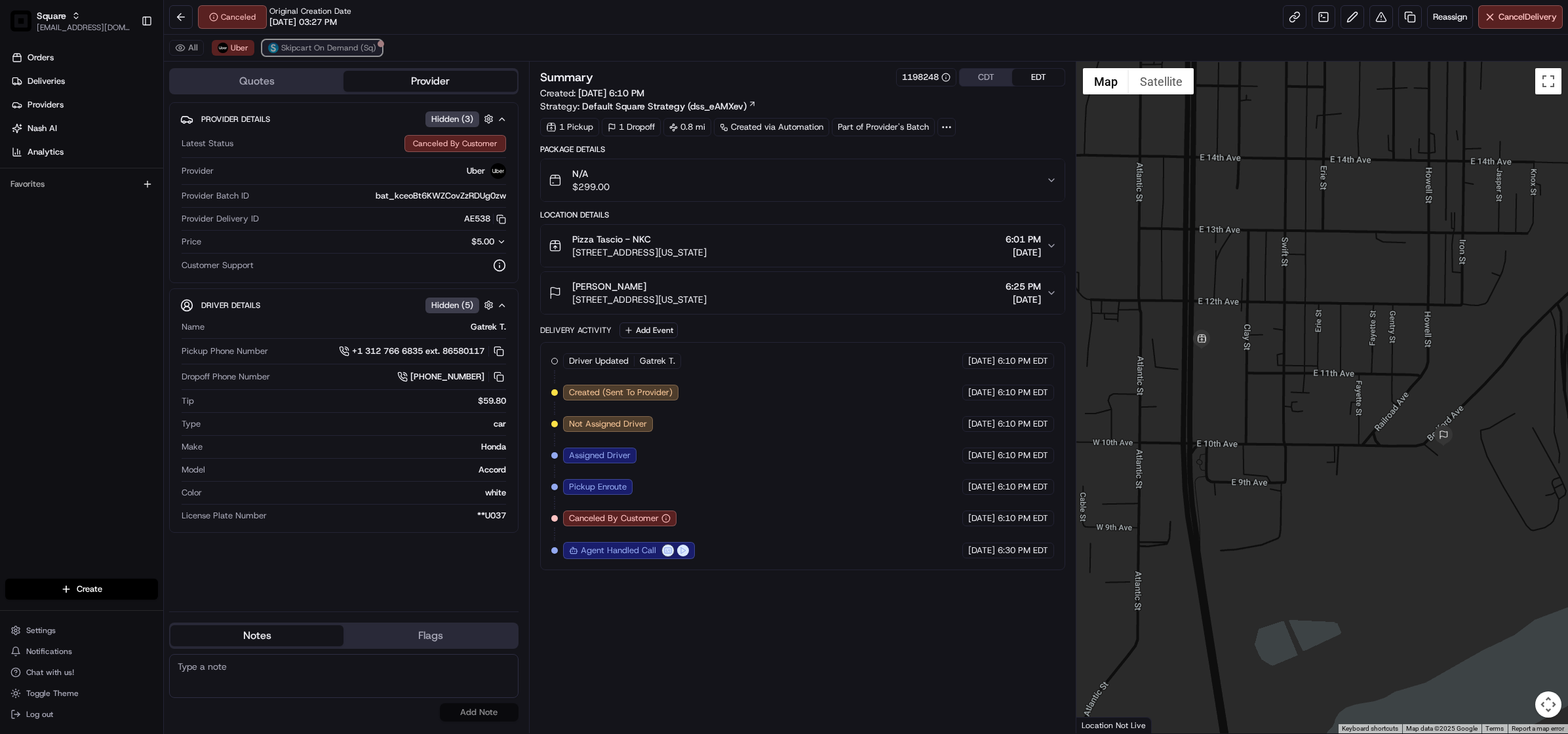
click at [321, 50] on span "Skipcart On Demand (Sq)" at bounding box center [329, 48] width 95 height 11
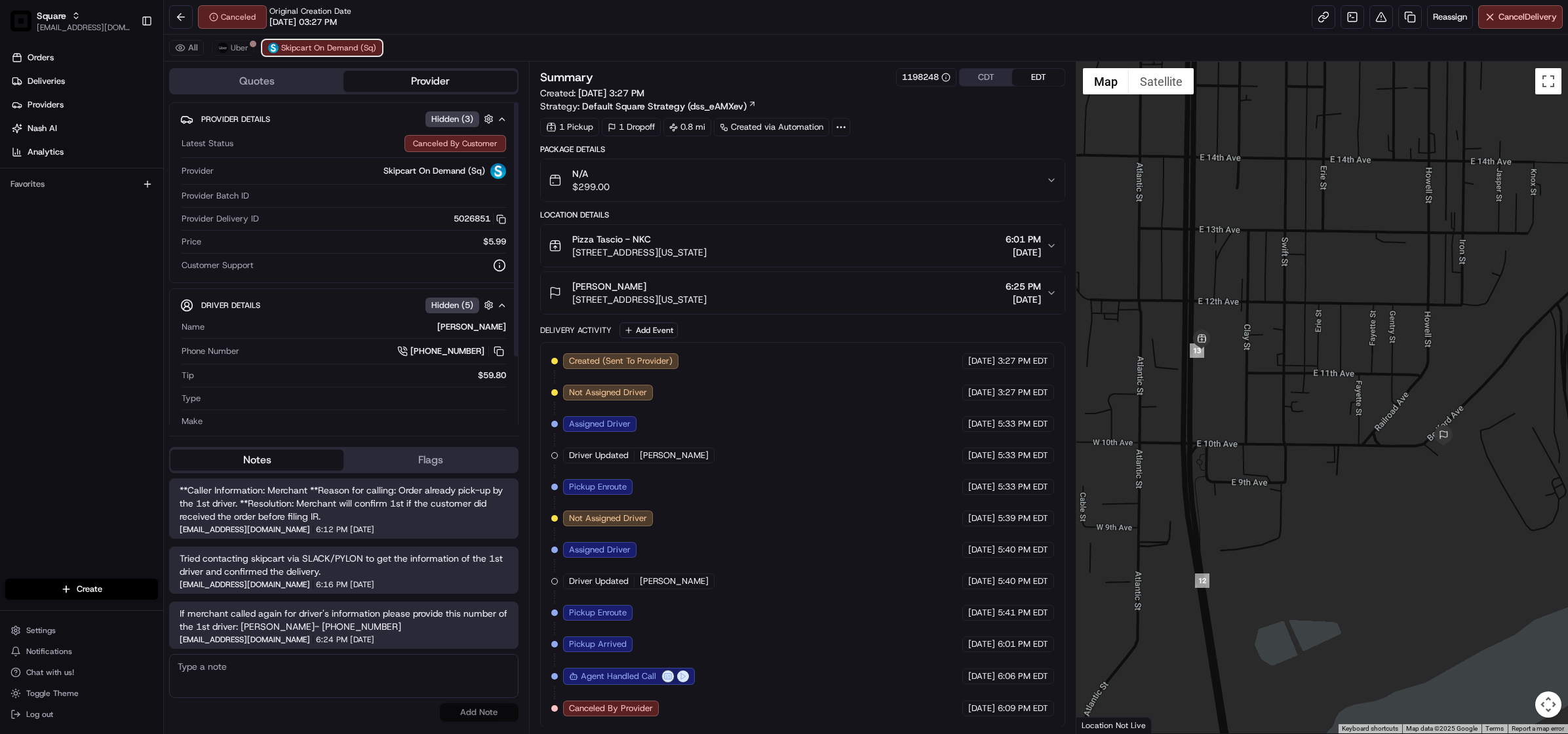
scroll to position [8, 0]
click at [1050, 280] on button "Nick Brown 1001 Bedford Ave, North Kansas City, MO 64116, USA 6:25 PM 08/19/2025" at bounding box center [803, 292] width 524 height 42
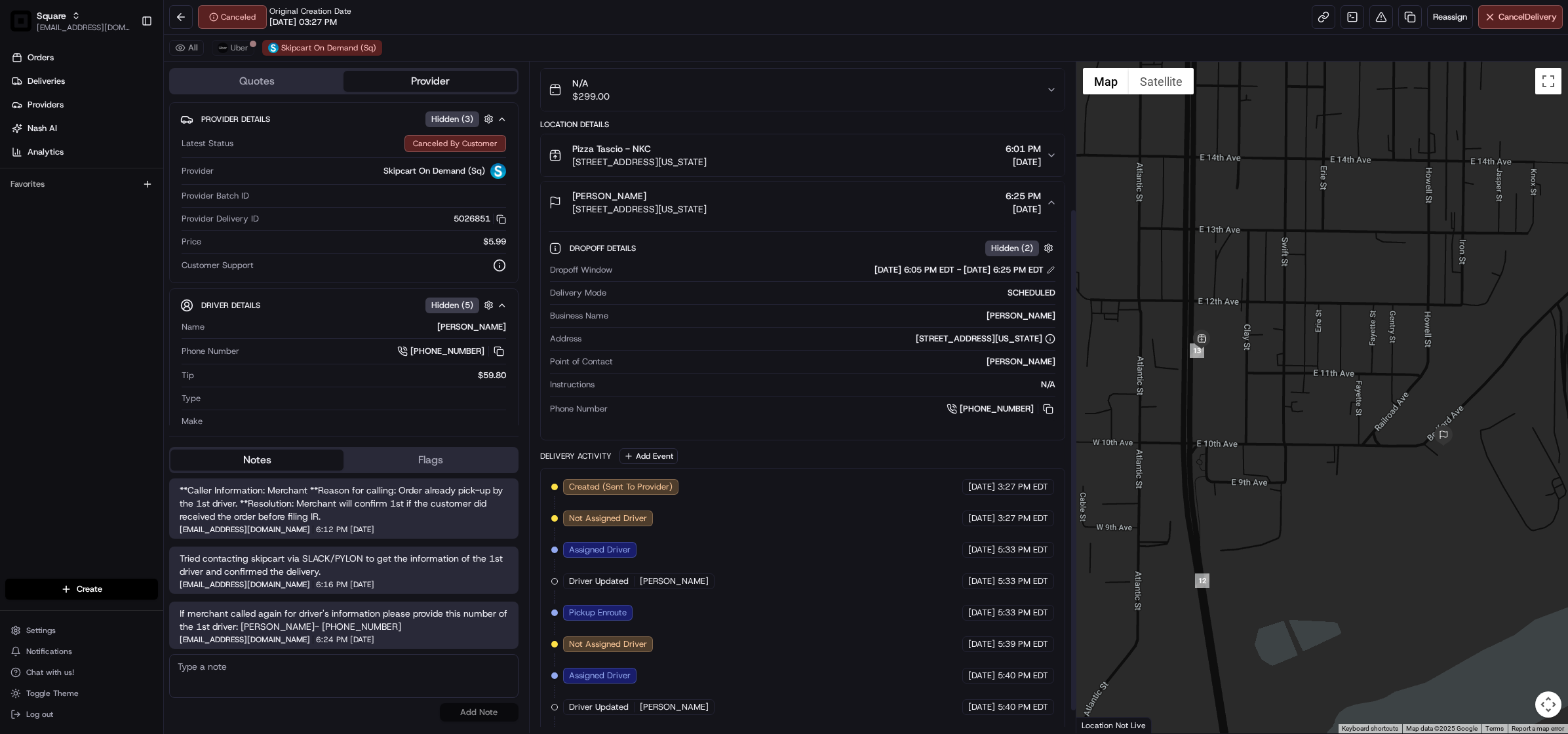
scroll to position [226, 0]
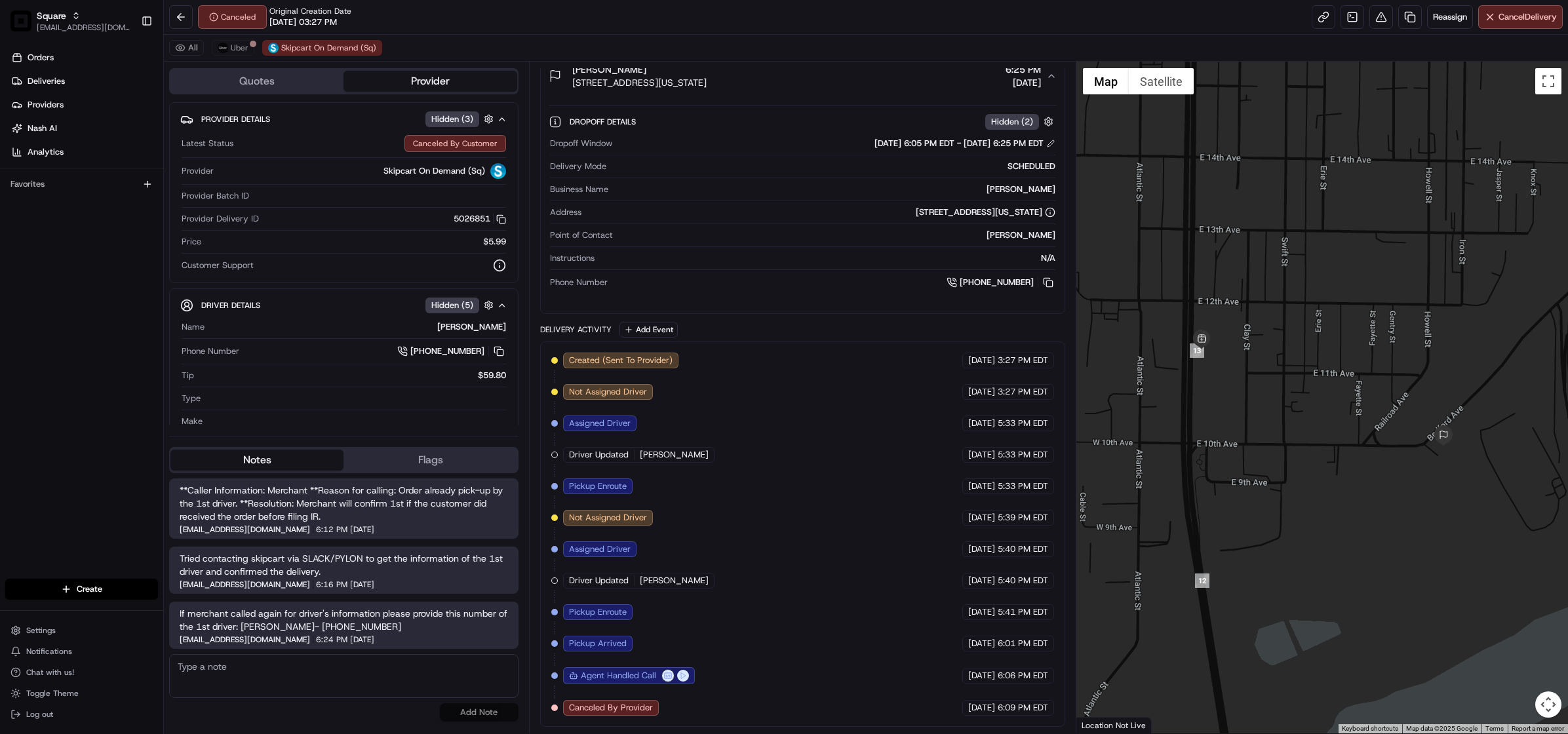
click at [432, 624] on span "If merchant called again for driver's information please provide this number of…" at bounding box center [344, 619] width 329 height 26
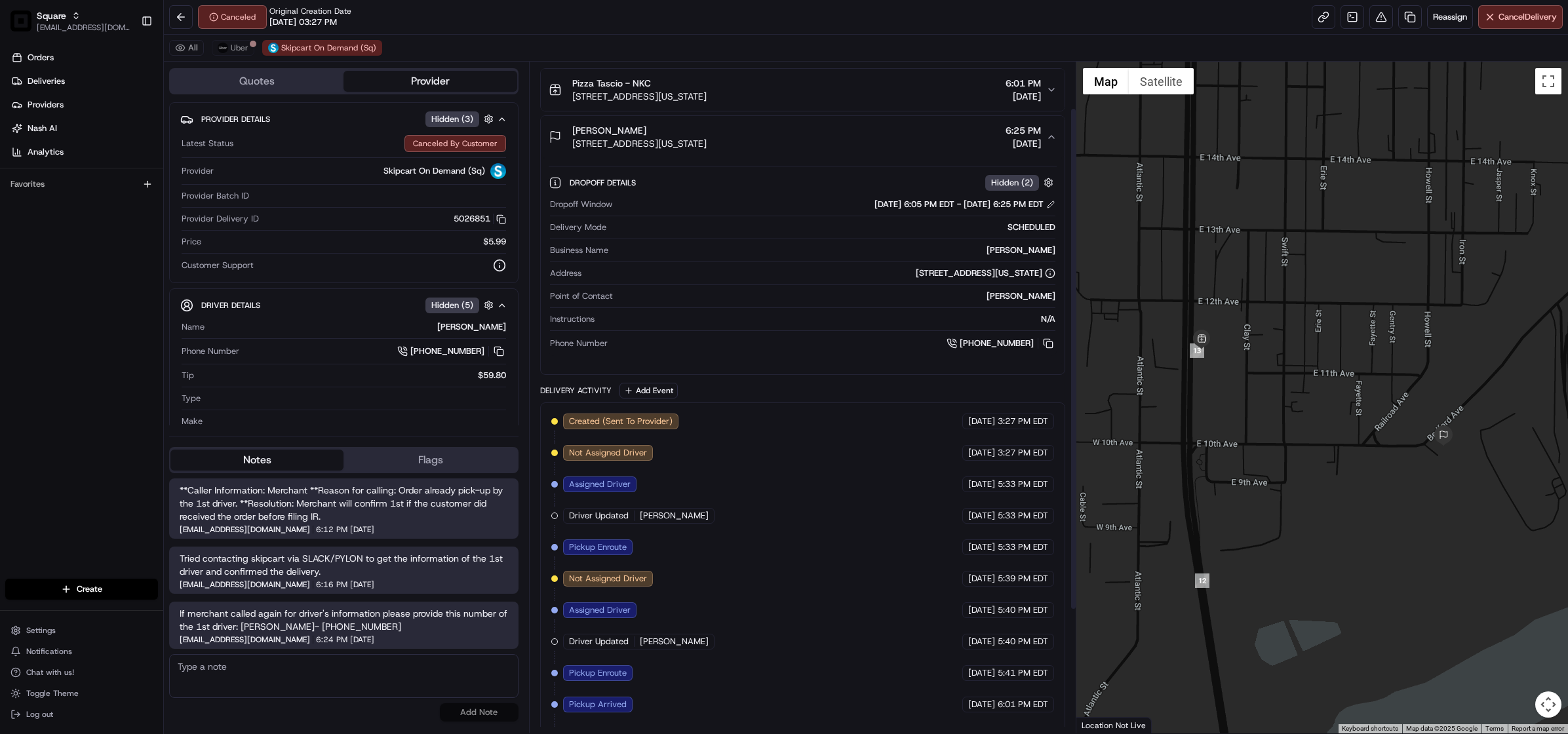
scroll to position [51, 0]
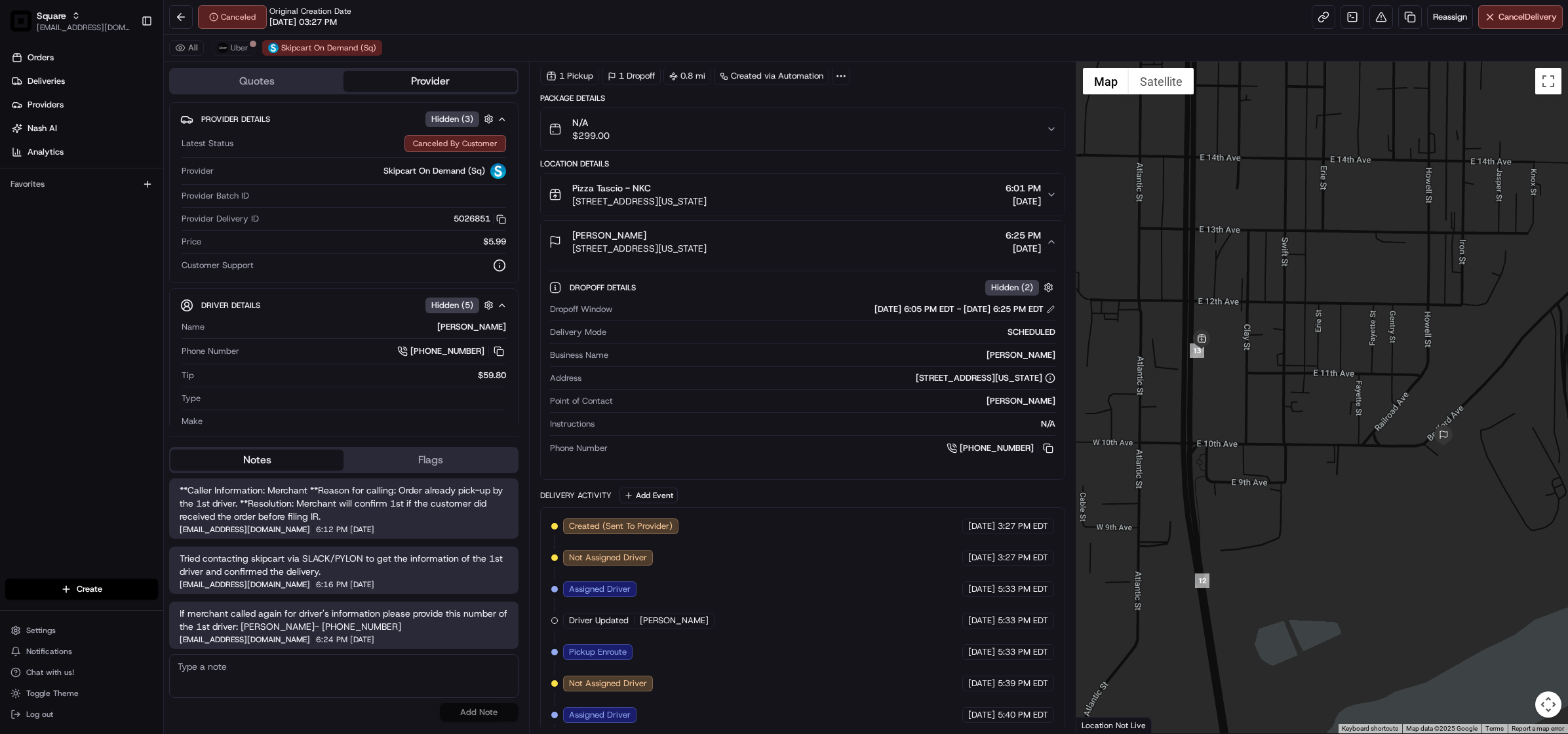
click at [1051, 245] on icon "button" at bounding box center [1051, 242] width 11 height 11
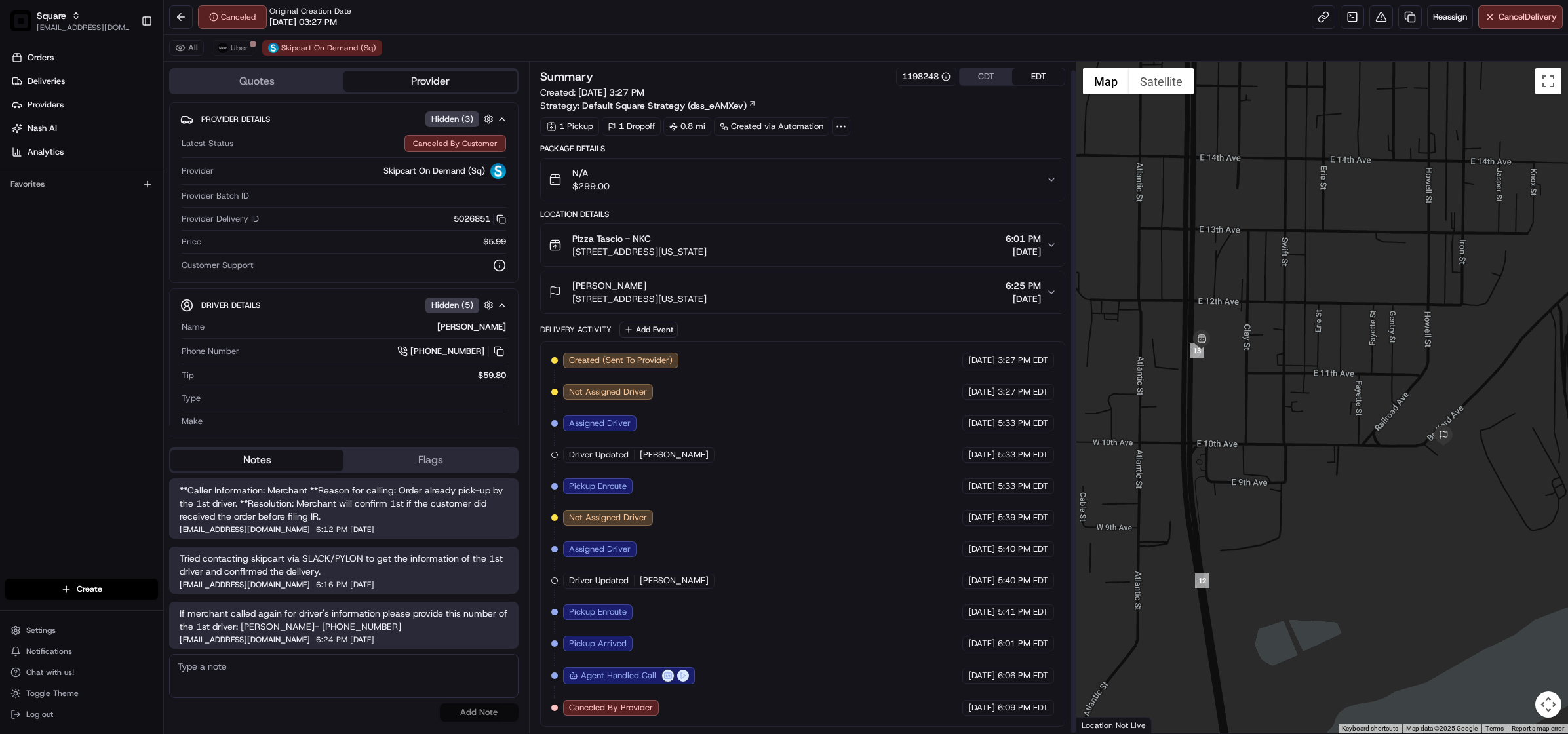
click at [1052, 244] on icon "button" at bounding box center [1051, 244] width 5 height 3
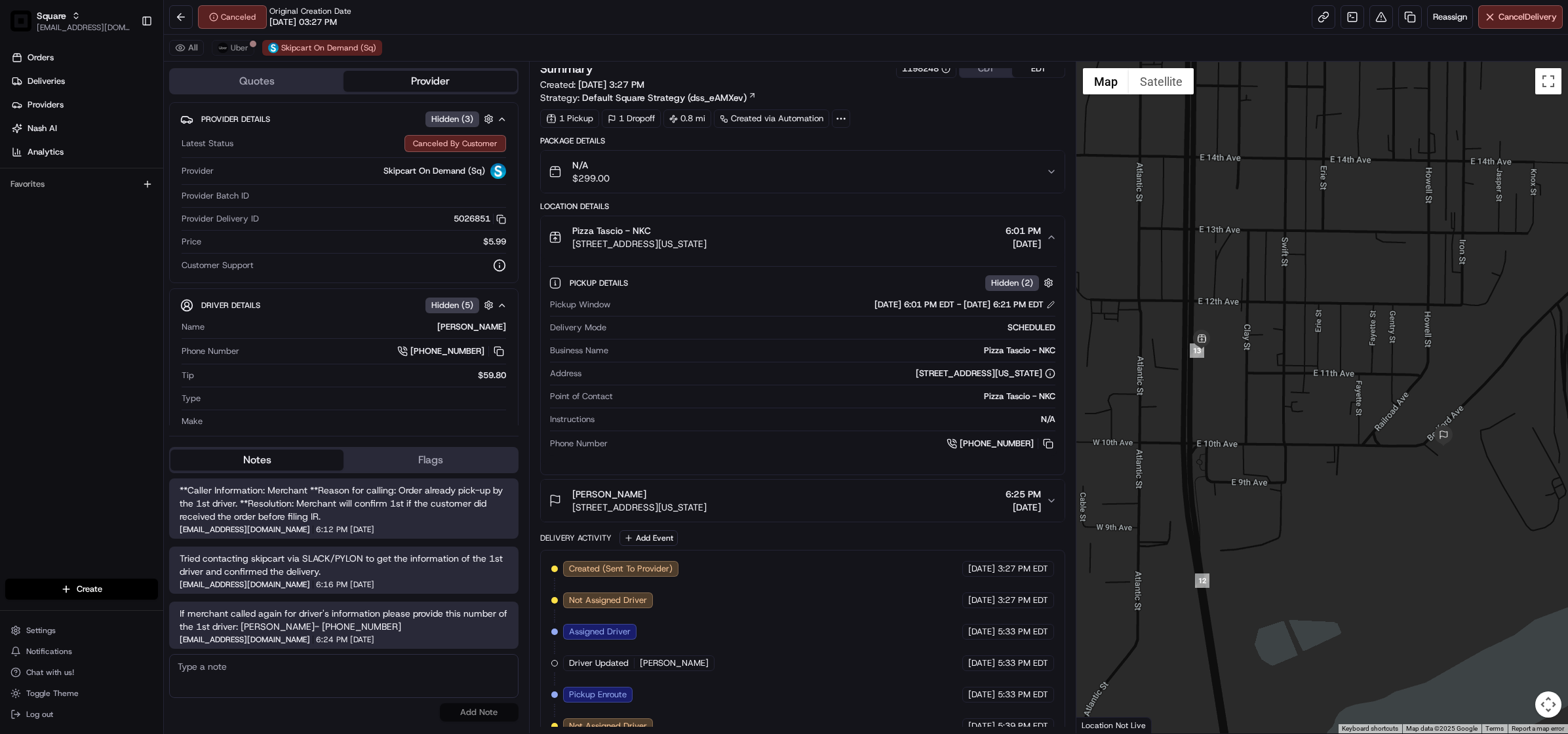
click at [1052, 239] on icon "button" at bounding box center [1051, 237] width 5 height 3
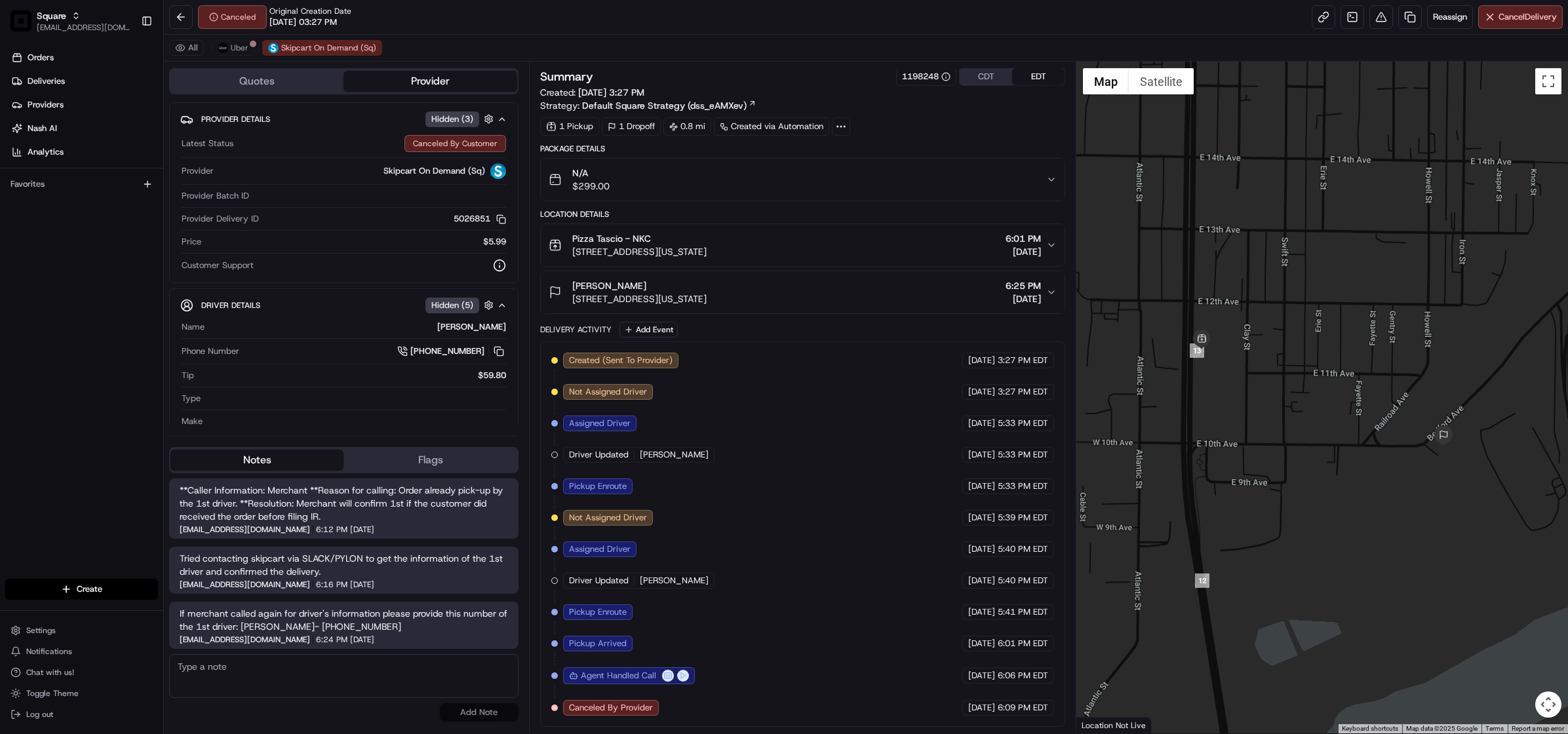
click at [1052, 287] on icon "button" at bounding box center [1051, 292] width 11 height 11
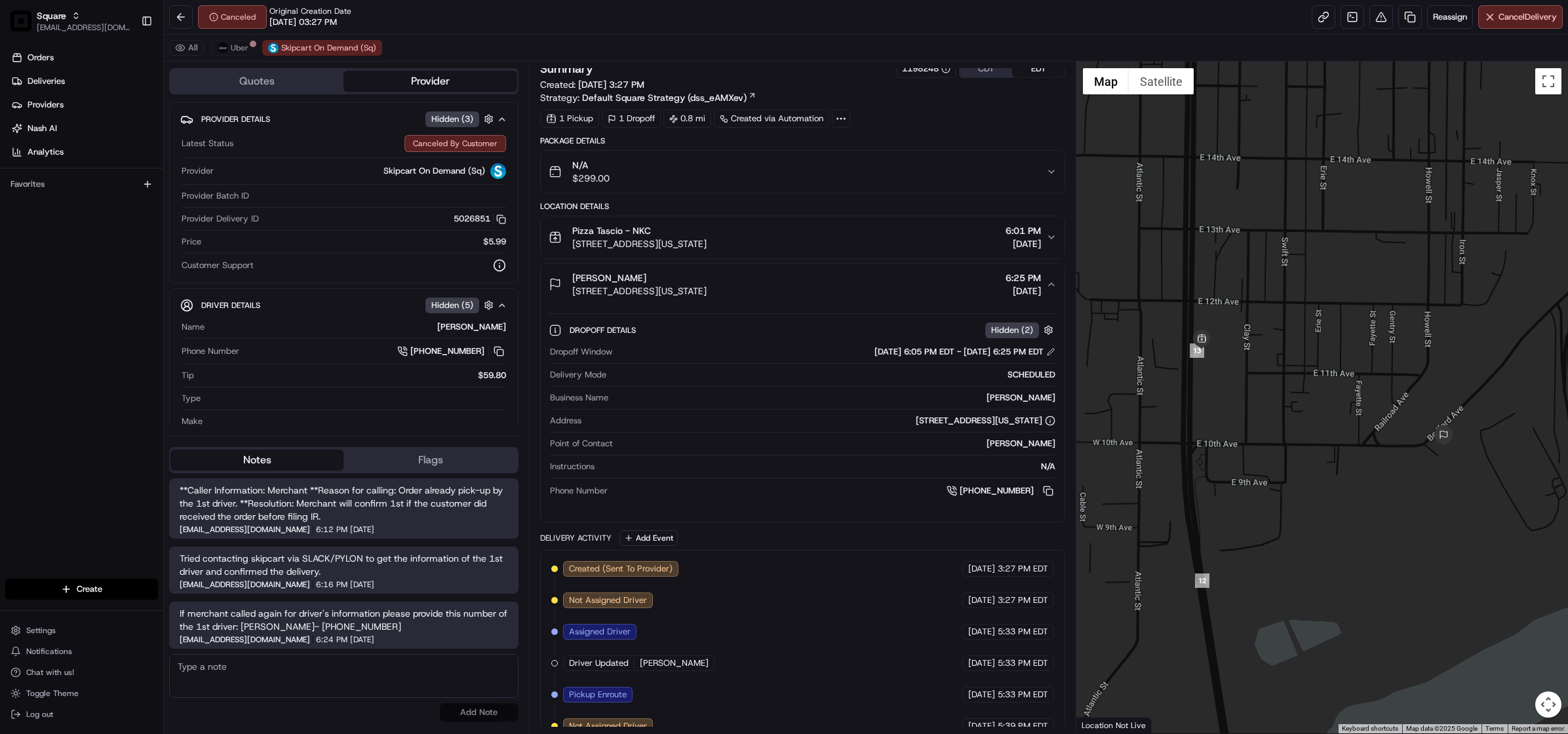
click at [247, 682] on textarea at bounding box center [344, 676] width 350 height 44
paste textarea "Chat/Caller Information: Merchant Reason for Call:"
click at [258, 692] on textarea "Chat/Caller Information: Merchant Reason for Call: Driver nuisance. Need to con…" at bounding box center [344, 676] width 350 height 44
click at [315, 695] on textarea "Chat/Caller Information: Merchant Reason for Call: Driver nuisance. Need to con…" at bounding box center [344, 676] width 350 height 44
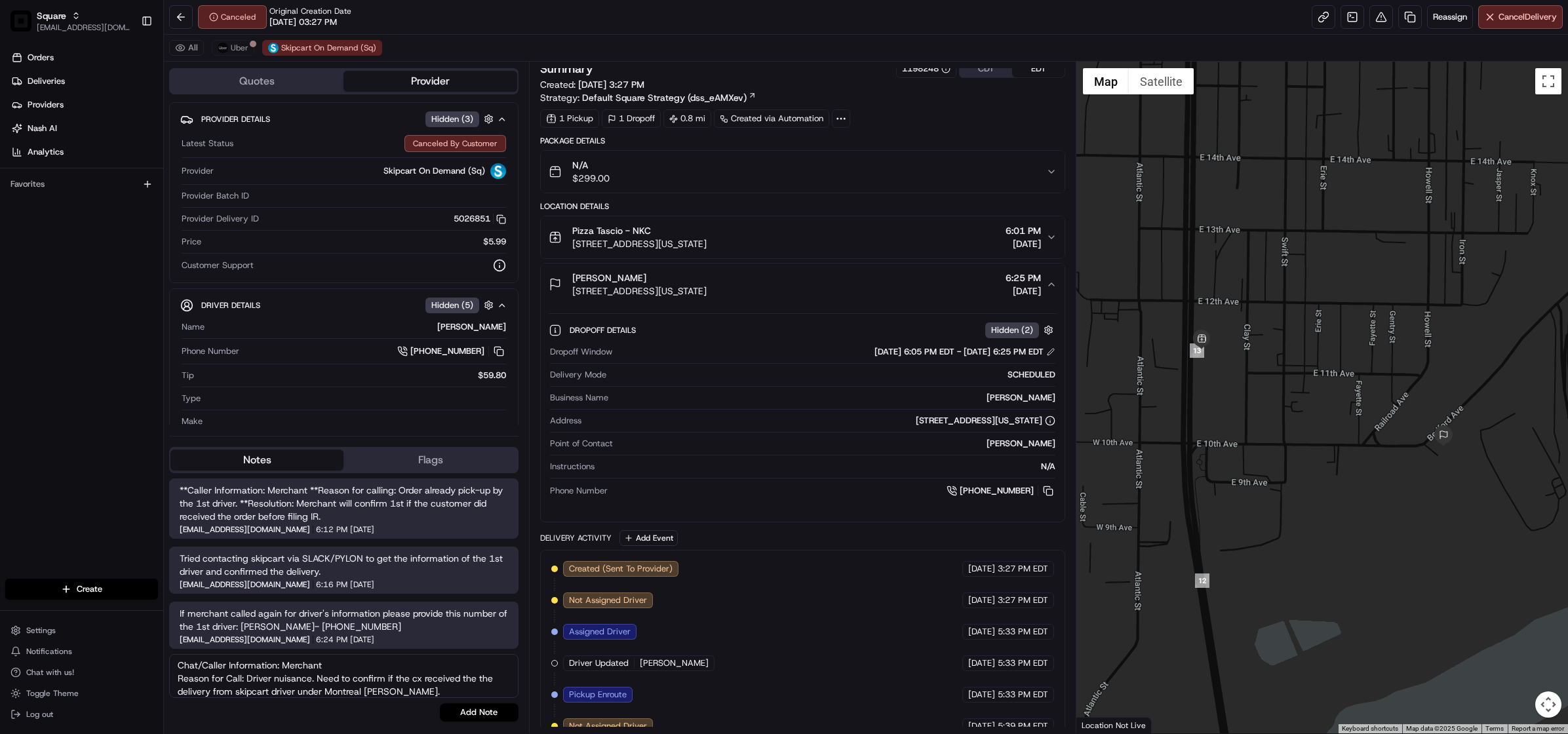
click at [416, 688] on textarea "Chat/Caller Information: Merchant Reason for Call: Driver nuisance. Need to con…" at bounding box center [344, 676] width 350 height 44
type textarea "Chat/Caller Information: Merchant Reason for Call: Driver nuisance. Need to con…"
click at [478, 711] on button "Add Note" at bounding box center [479, 712] width 78 height 18
